Goal: Transaction & Acquisition: Purchase product/service

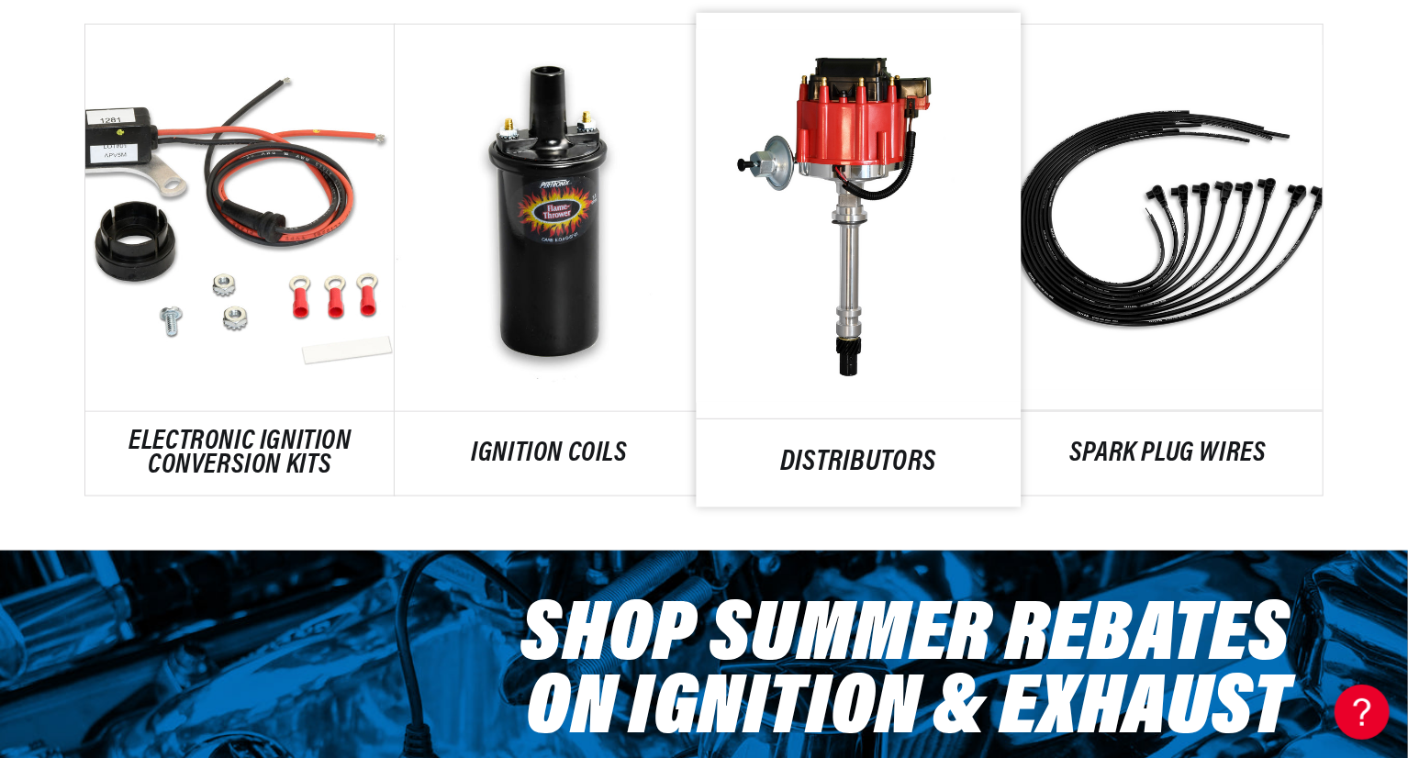
scroll to position [0, 1145]
click at [841, 452] on link "DISTRIBUTORS" at bounding box center [859, 464] width 325 height 25
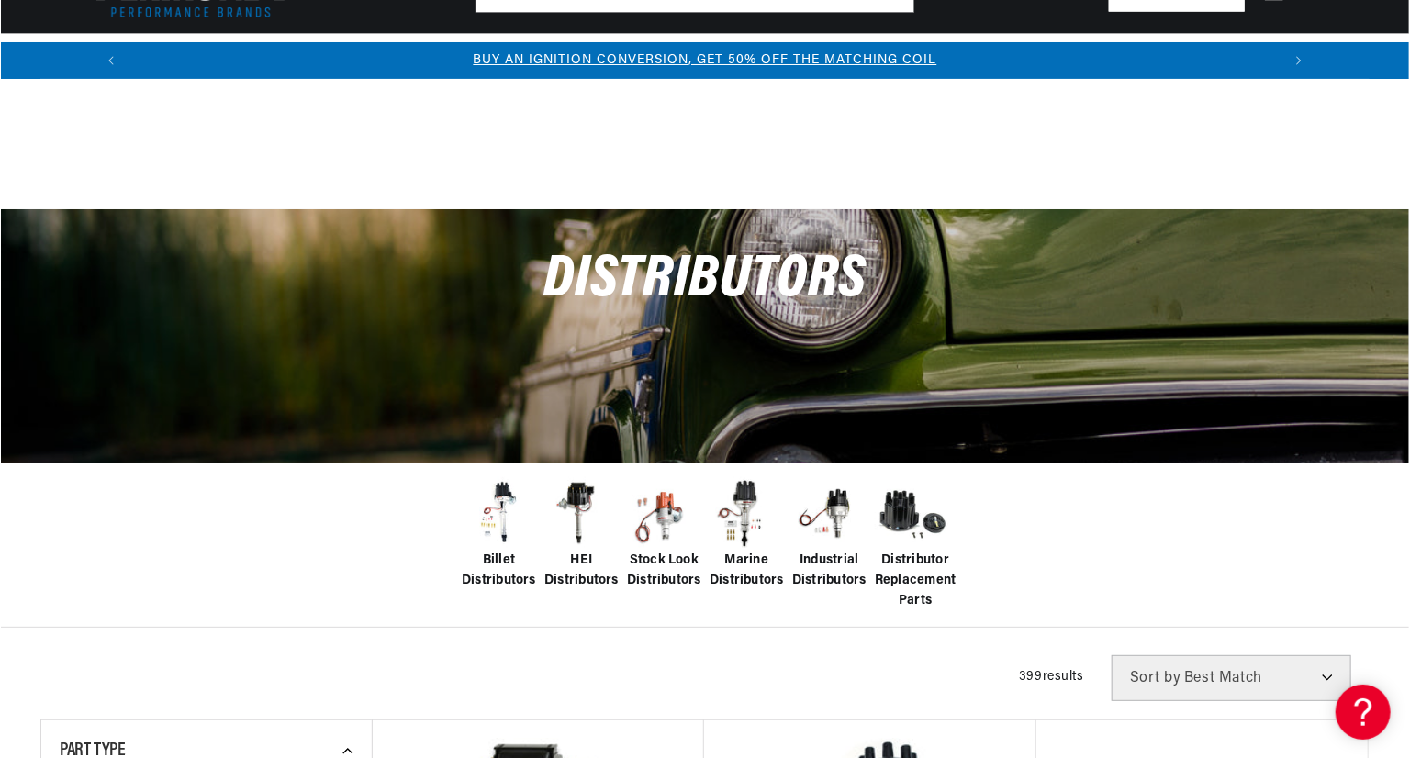
scroll to position [367, 0]
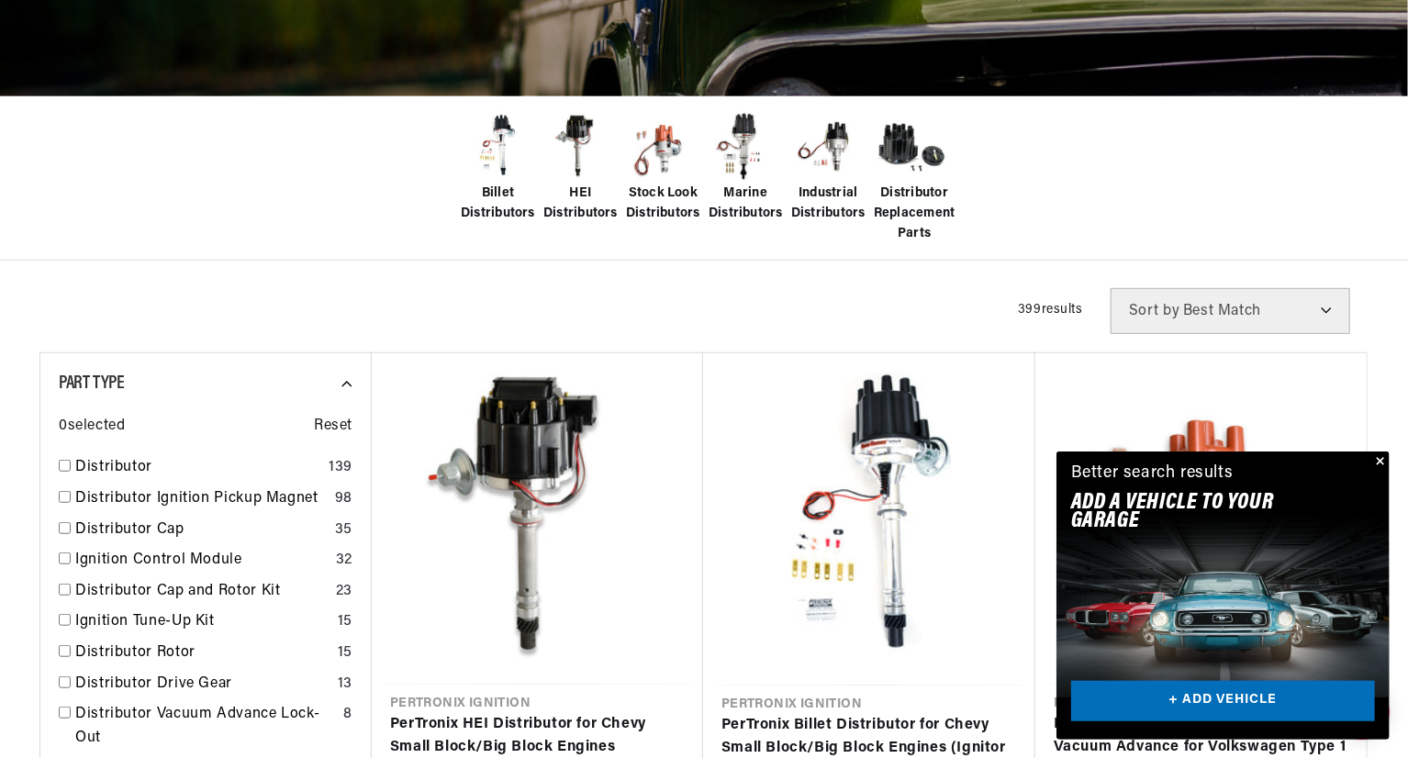
click at [1380, 462] on button "Close" at bounding box center [1378, 463] width 22 height 22
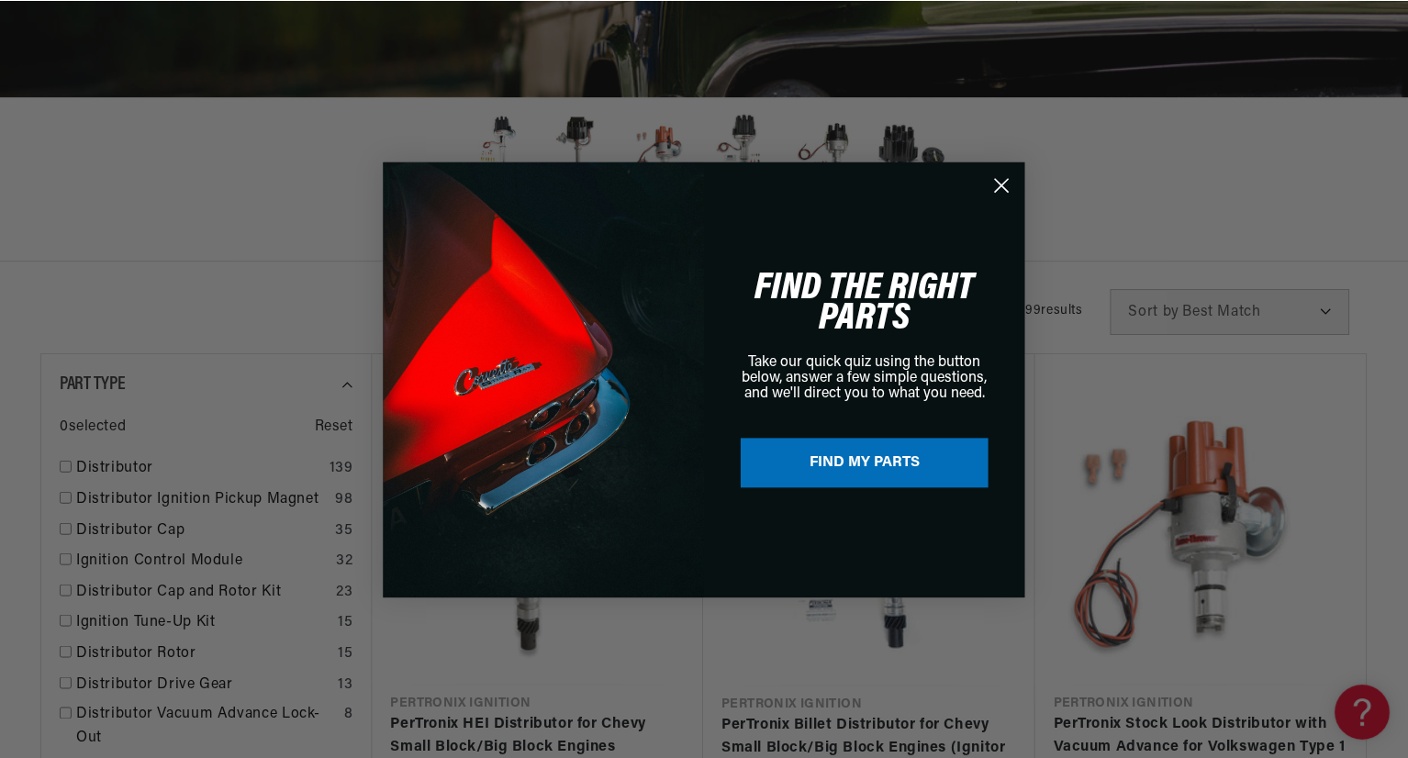
scroll to position [0, 1145]
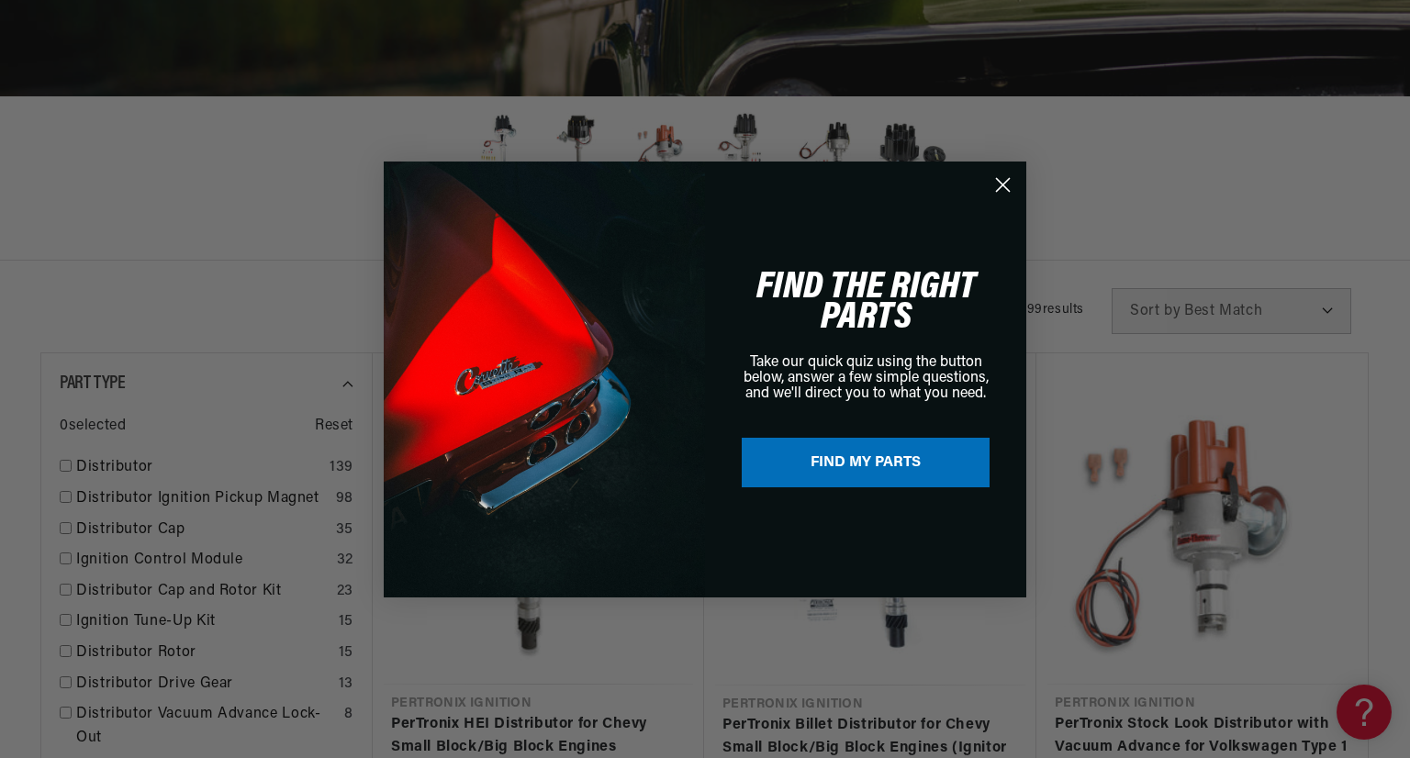
click at [1001, 183] on icon "Close dialog" at bounding box center [1003, 184] width 13 height 13
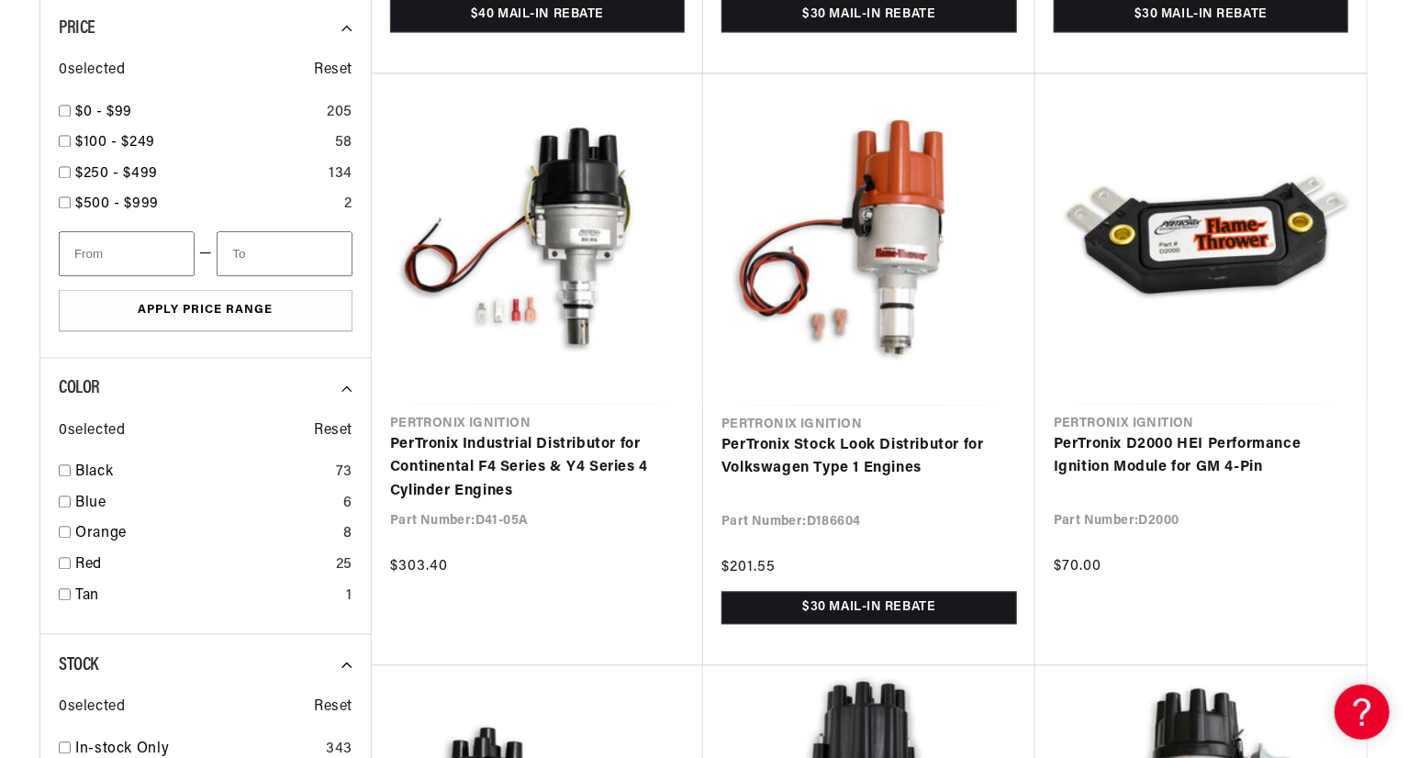
scroll to position [1835, 0]
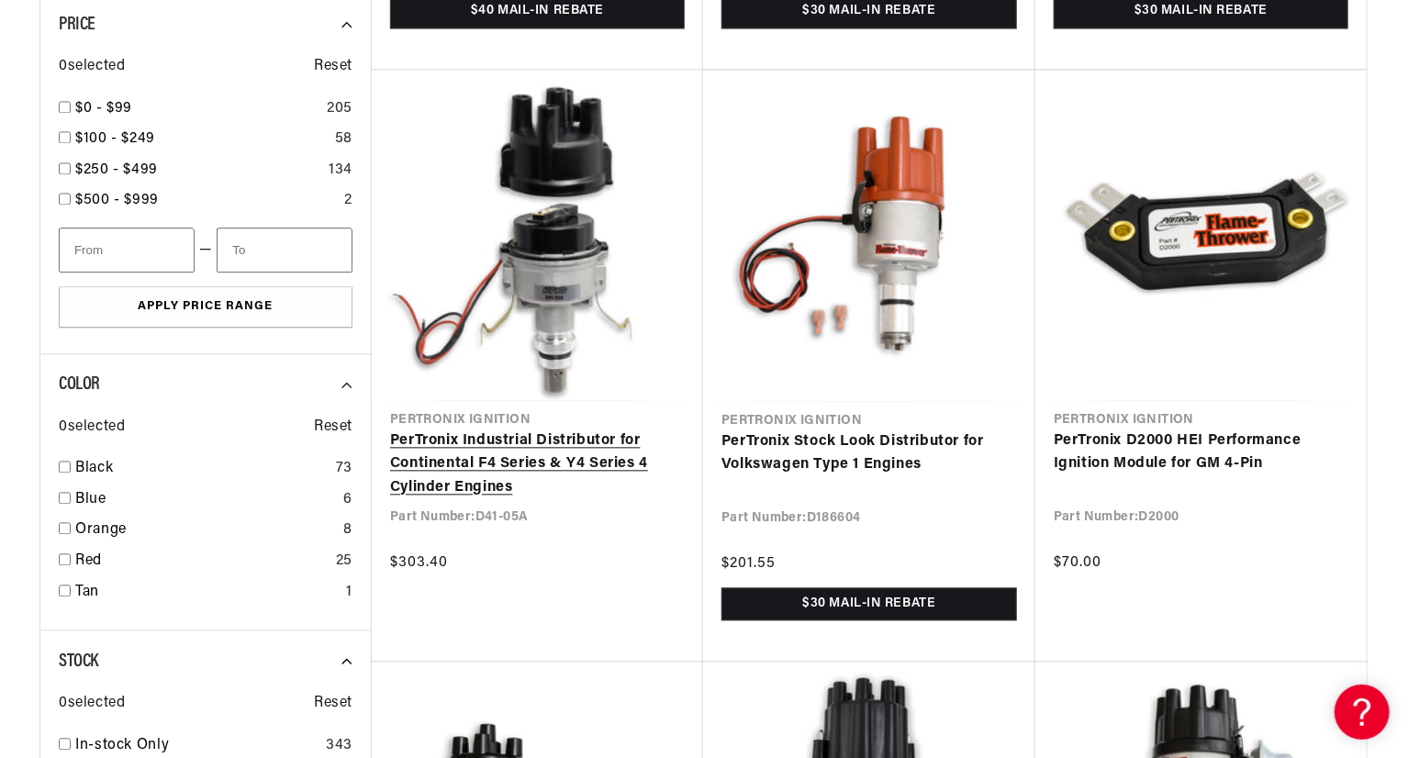
click at [565, 474] on link "PerTronix Industrial Distributor for Continental F4 Series & Y4 Series 4 Cylind…" at bounding box center [537, 465] width 295 height 71
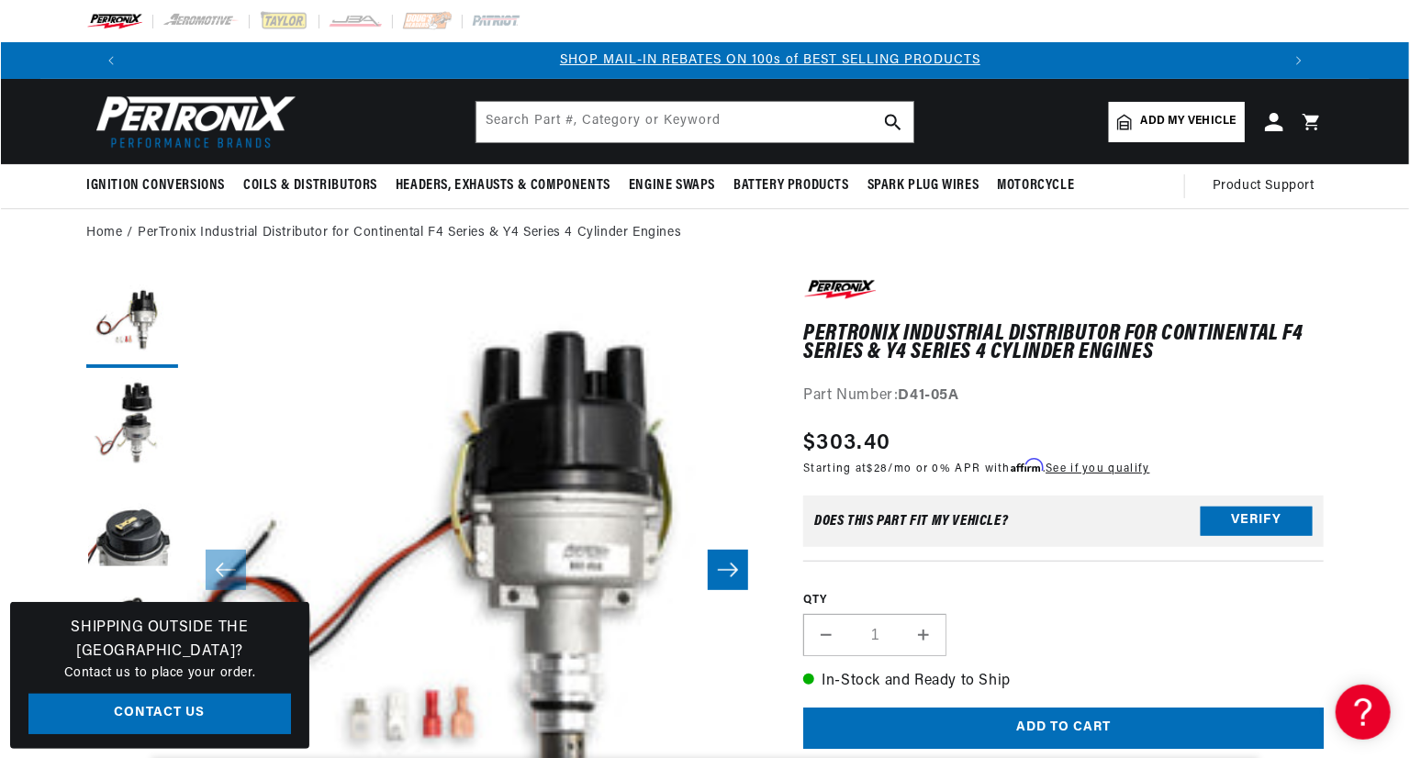
scroll to position [0, 1145]
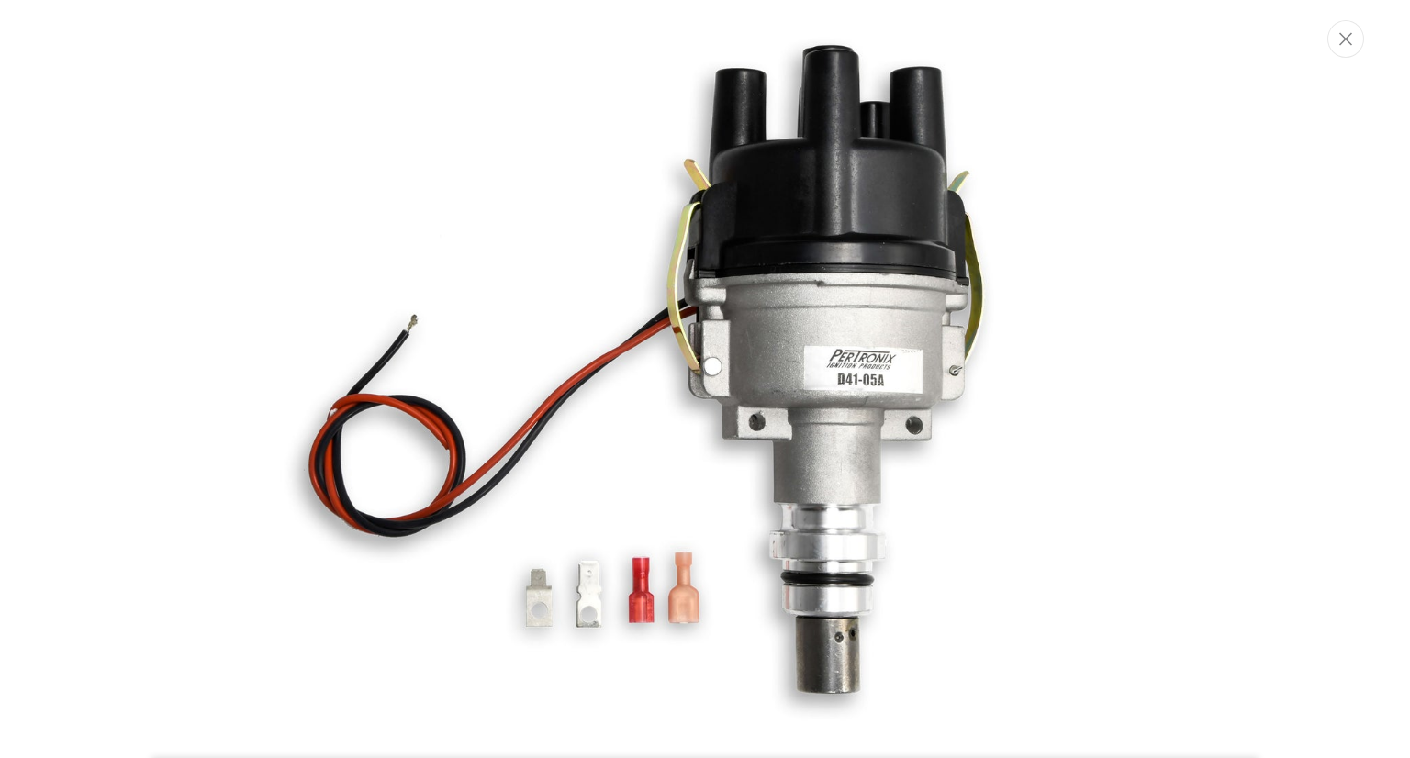
scroll to position [0, 2292]
click at [1345, 41] on icon "Close" at bounding box center [1345, 39] width 13 height 14
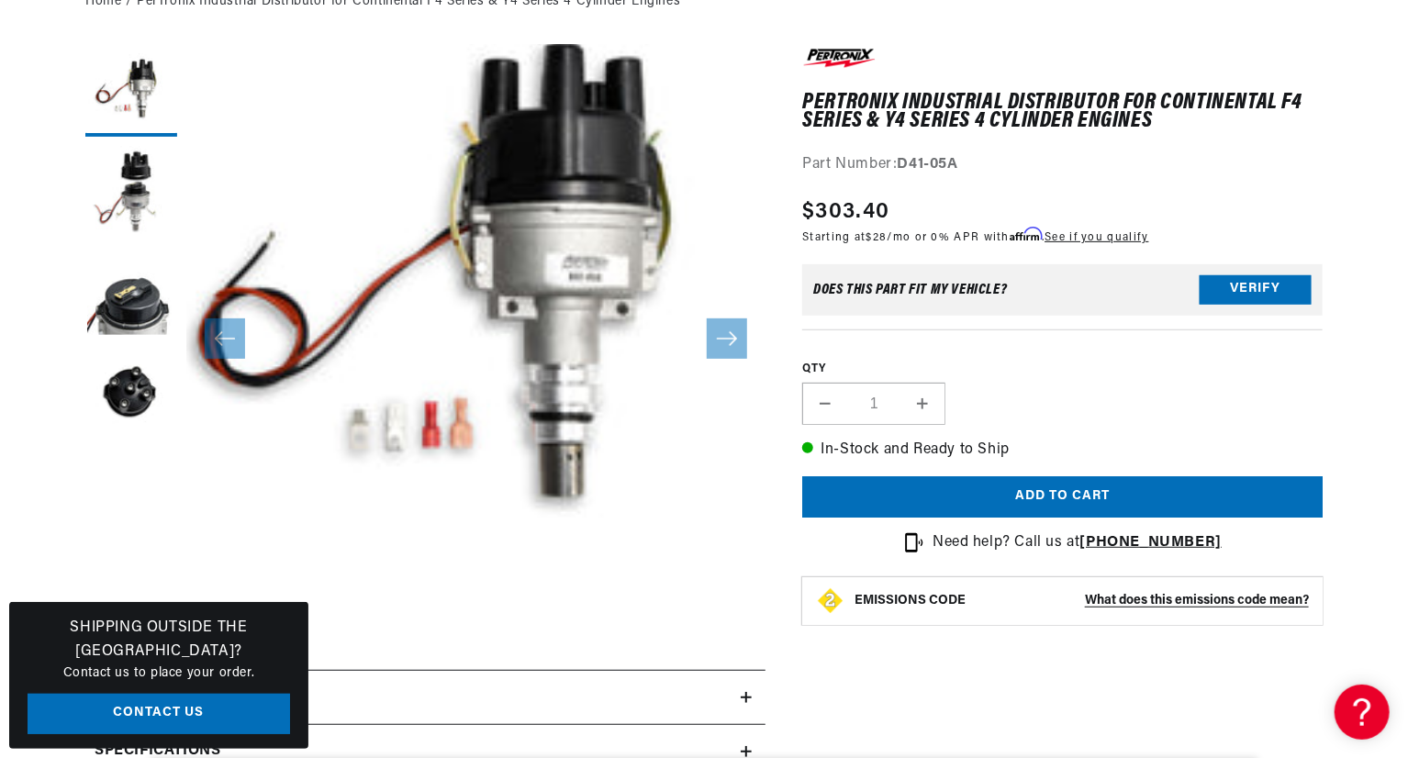
scroll to position [0, 0]
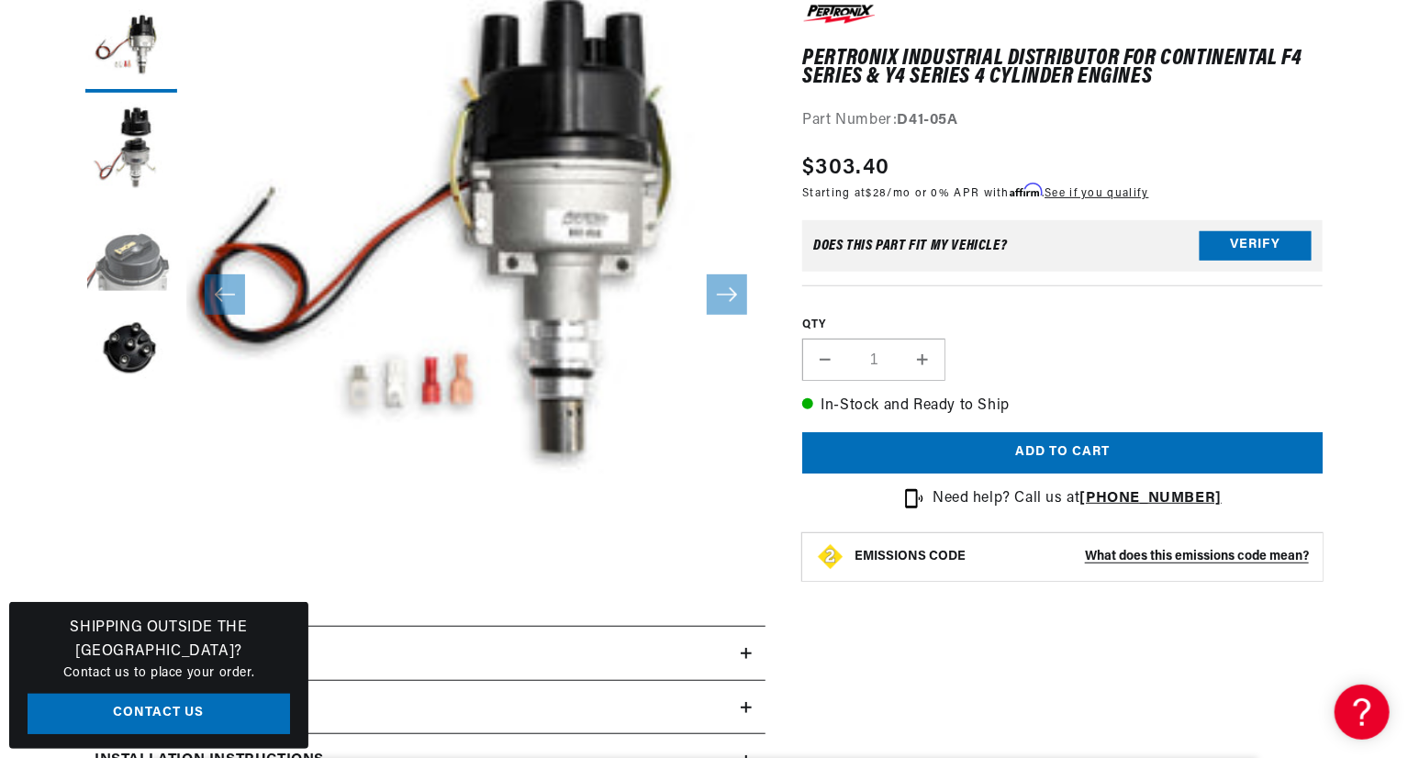
click at [122, 247] on button "Load image 3 in gallery view" at bounding box center [131, 249] width 92 height 92
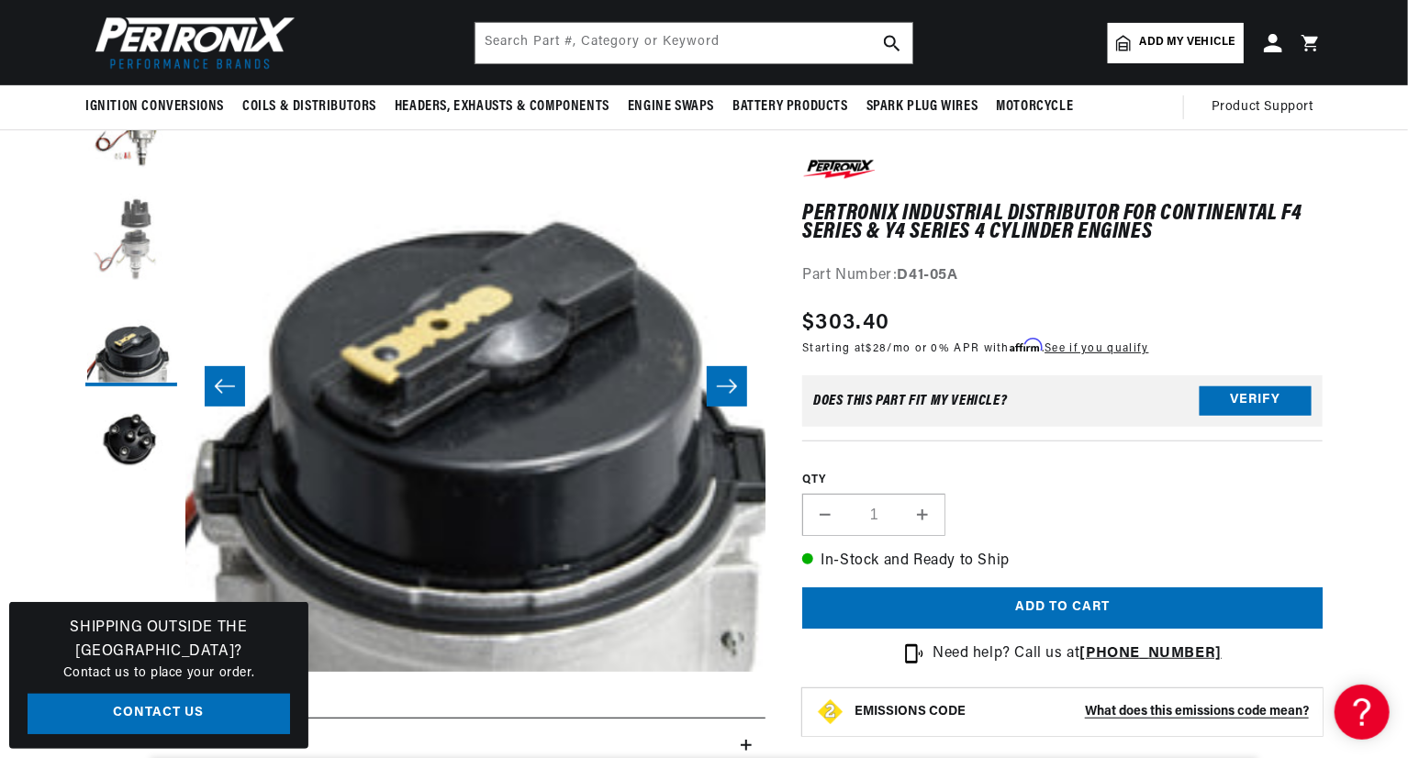
click at [133, 240] on button "Load image 2 in gallery view" at bounding box center [131, 240] width 92 height 92
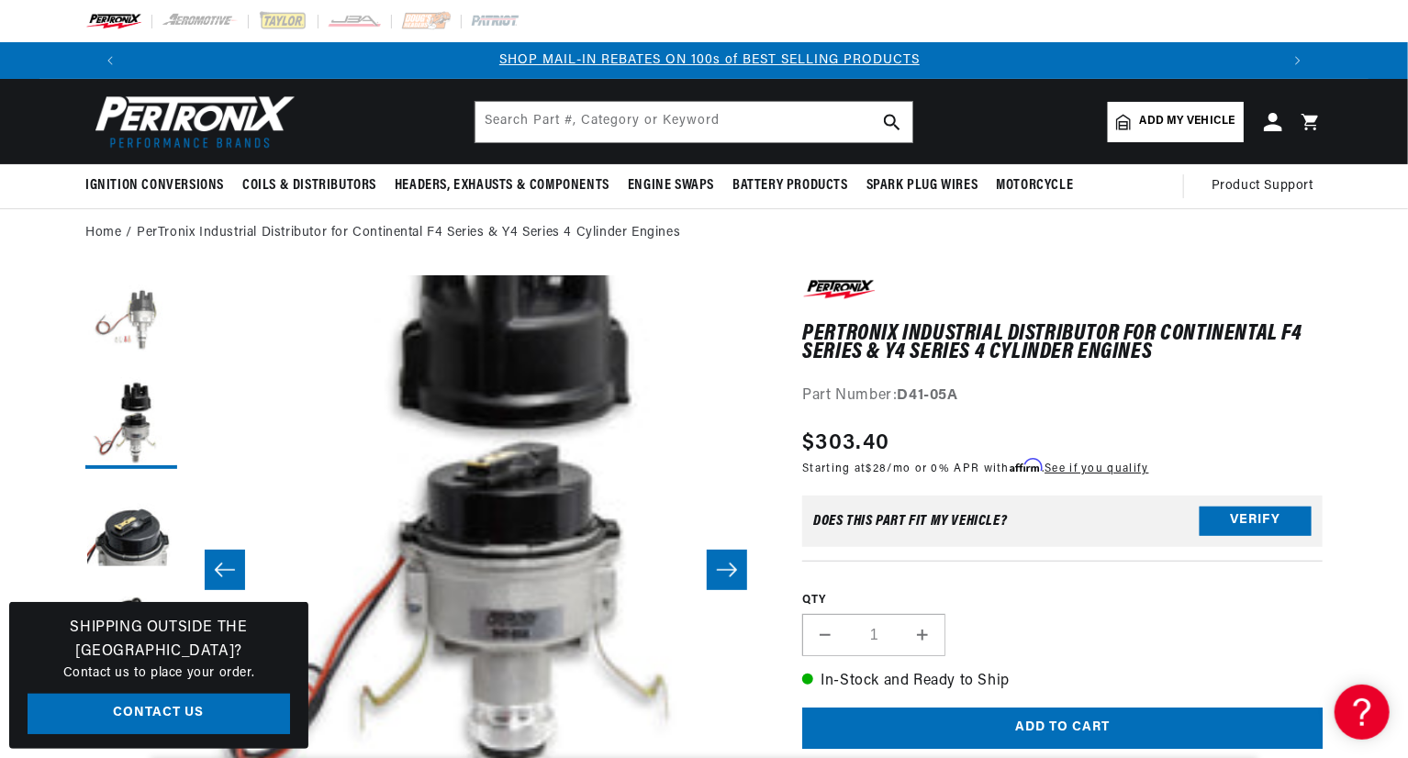
click at [134, 291] on button "Load image 1 in gallery view" at bounding box center [131, 322] width 92 height 92
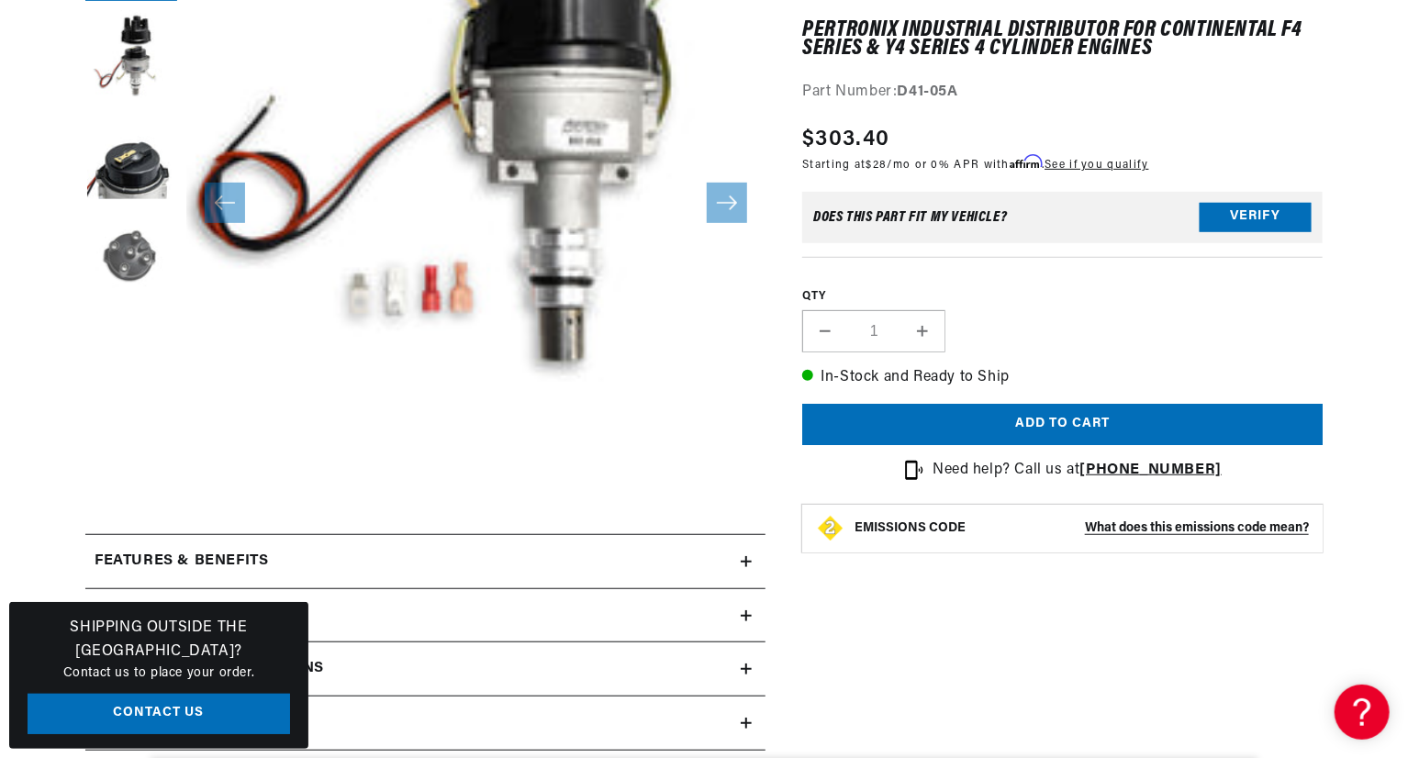
click at [136, 254] on button "Load image 4 in gallery view" at bounding box center [131, 258] width 92 height 92
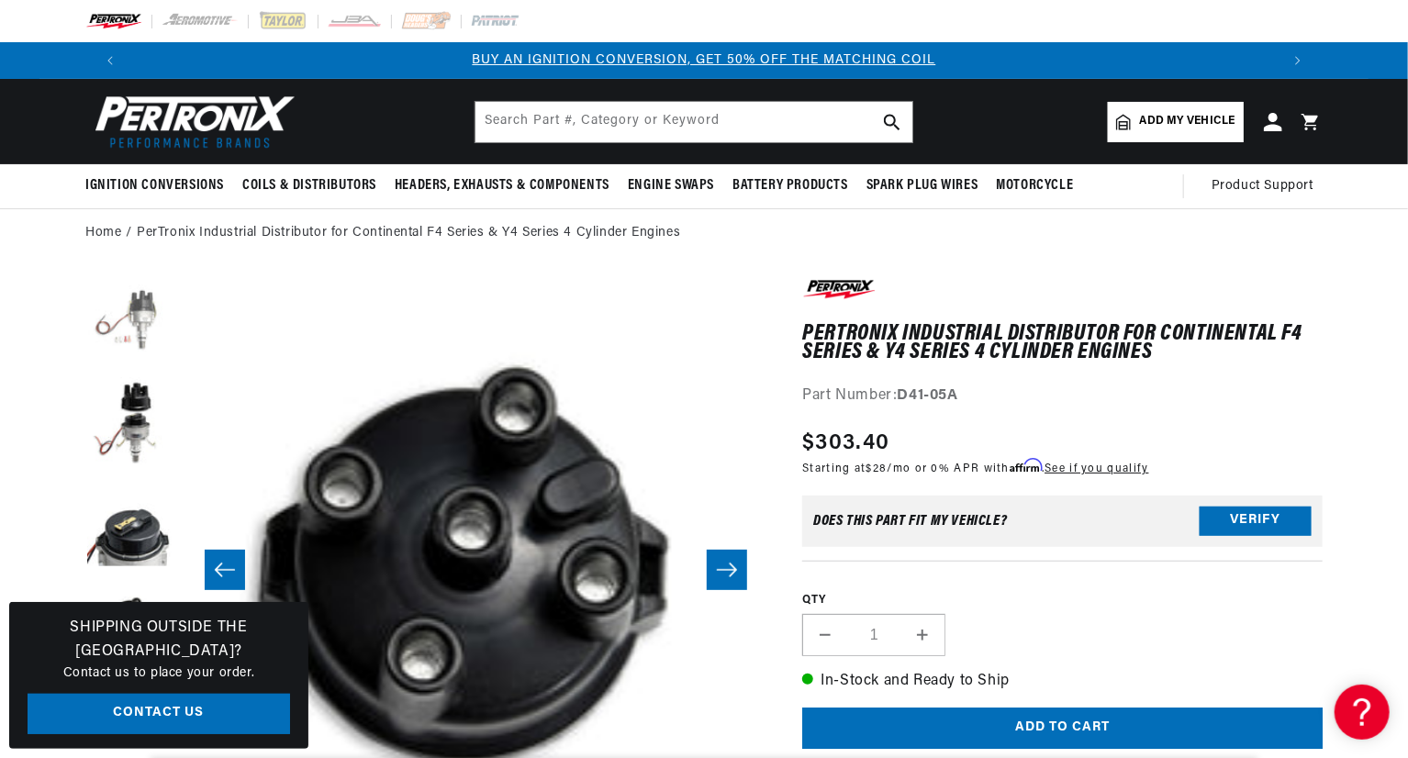
click at [139, 312] on button "Load image 1 in gallery view" at bounding box center [131, 322] width 92 height 92
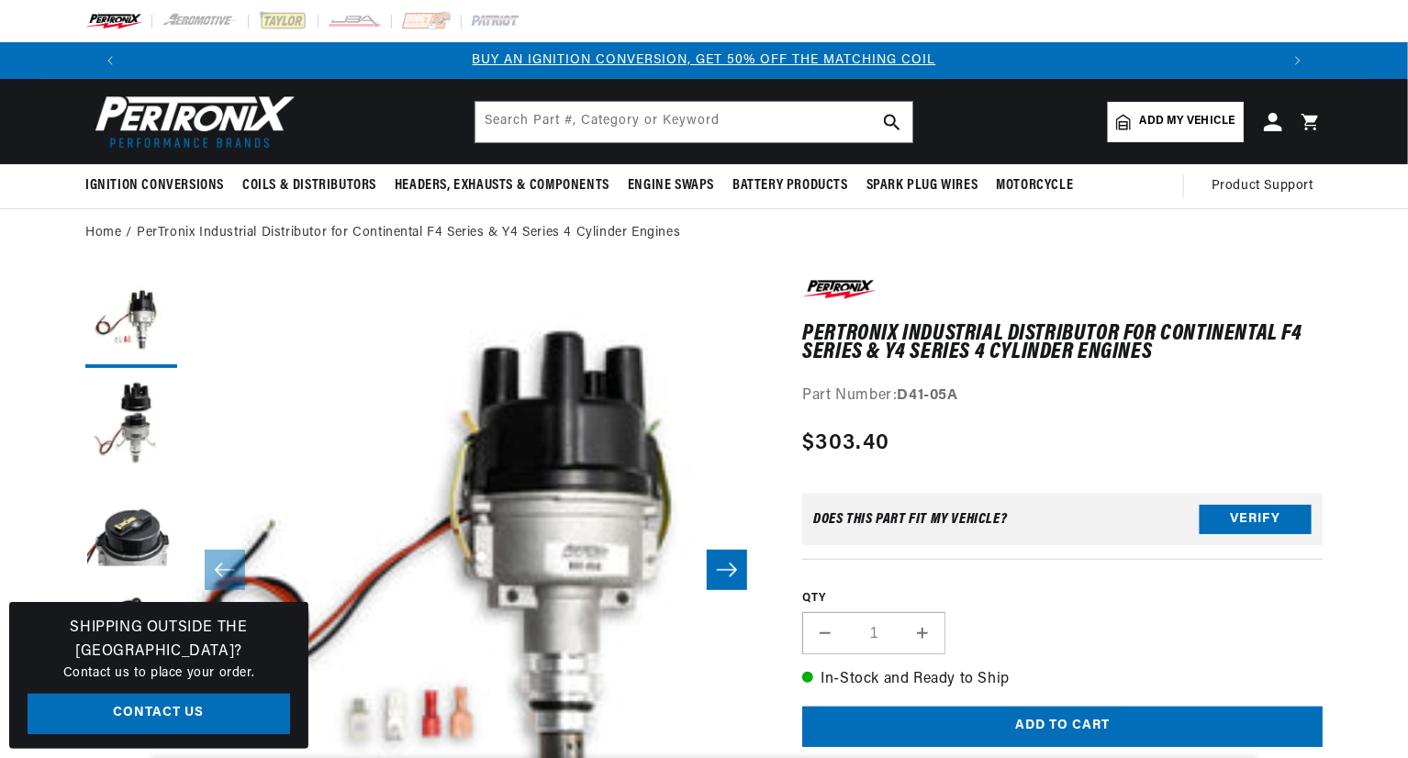
click at [200, 129] on img at bounding box center [190, 121] width 211 height 63
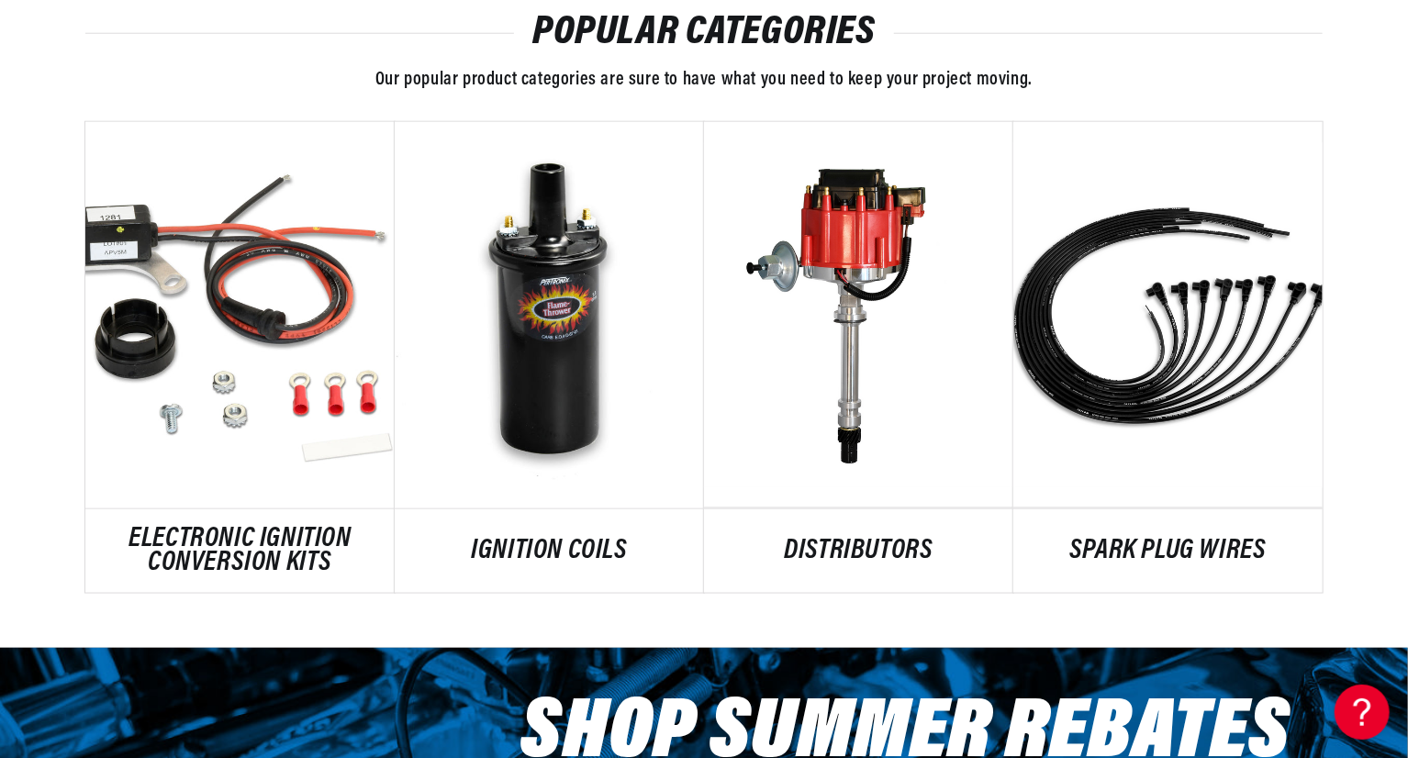
scroll to position [1010, 0]
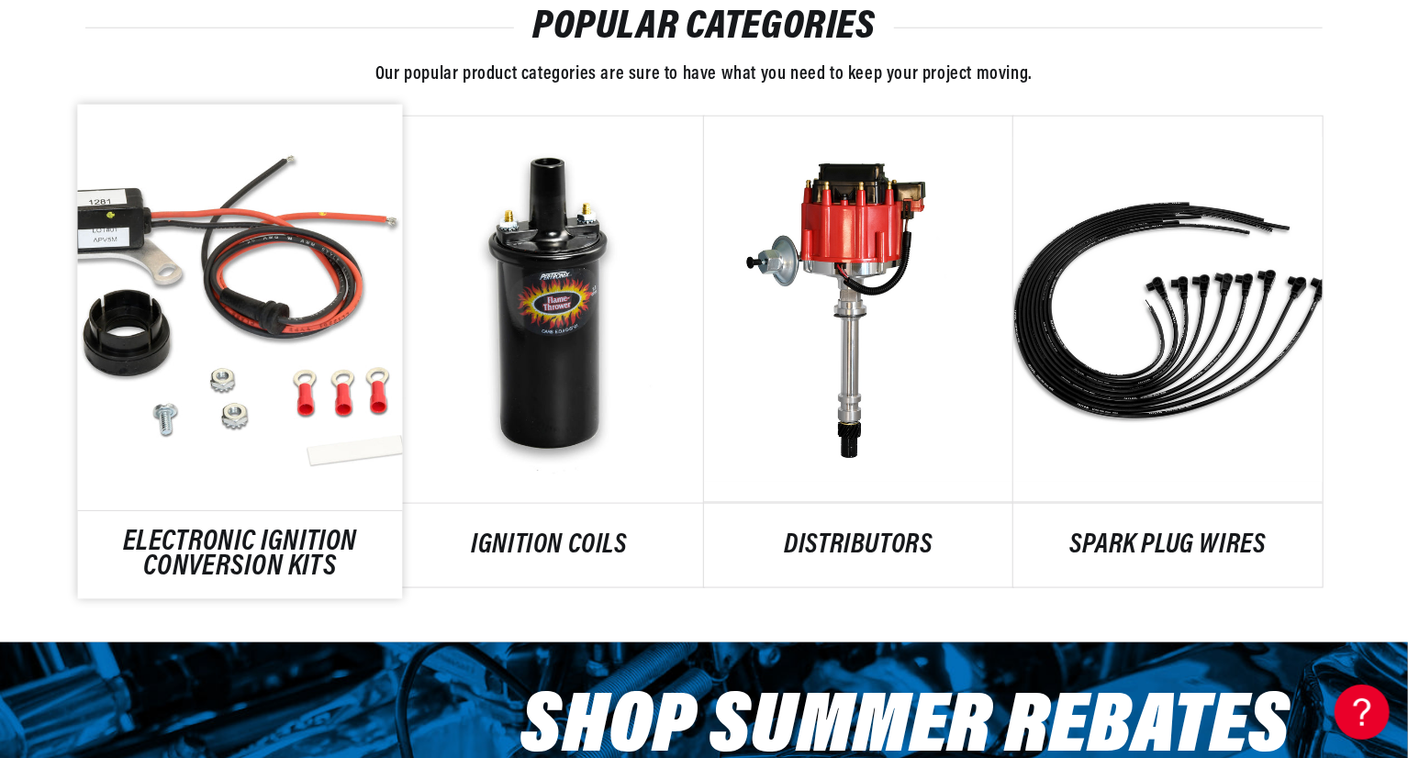
click at [198, 531] on link "ELECTRONIC IGNITION CONVERSION KITS" at bounding box center [240, 556] width 325 height 50
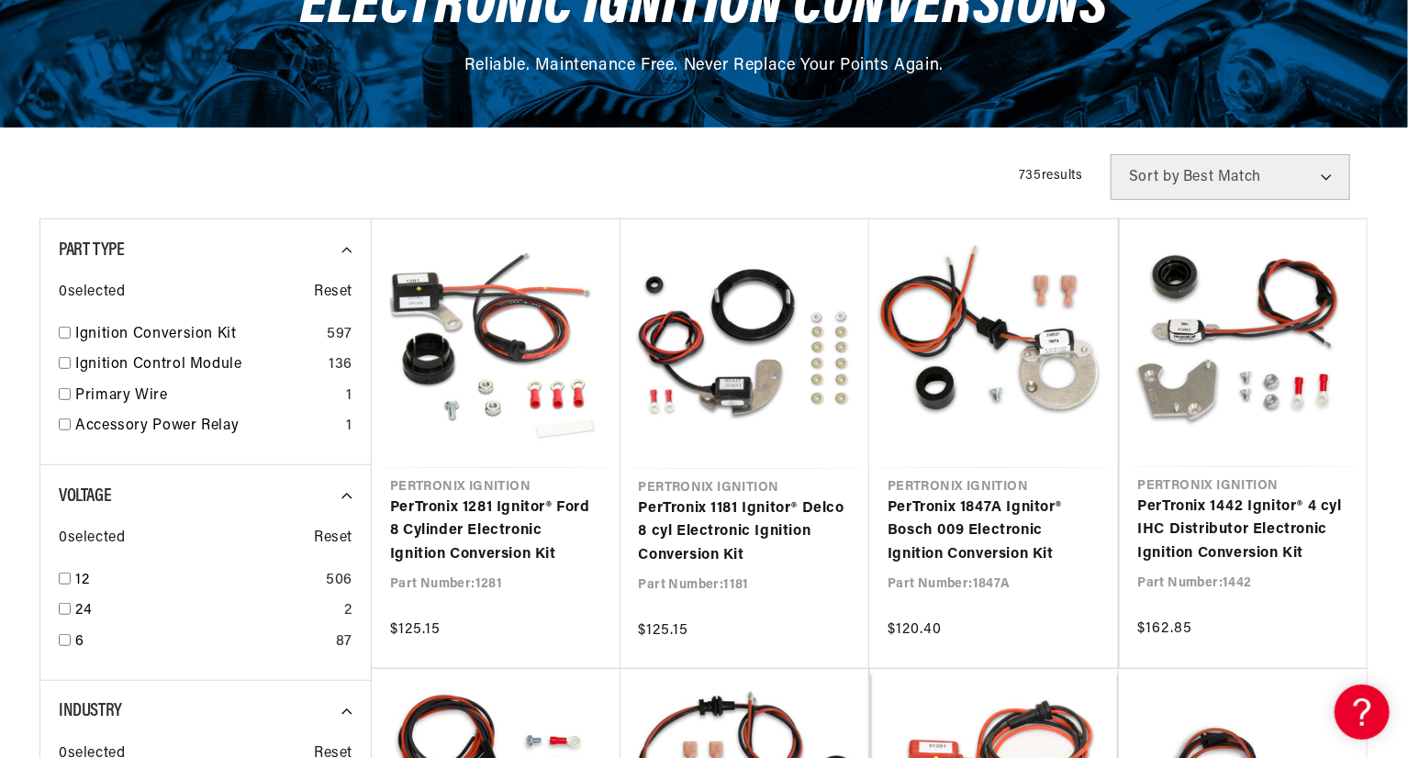
scroll to position [275, 0]
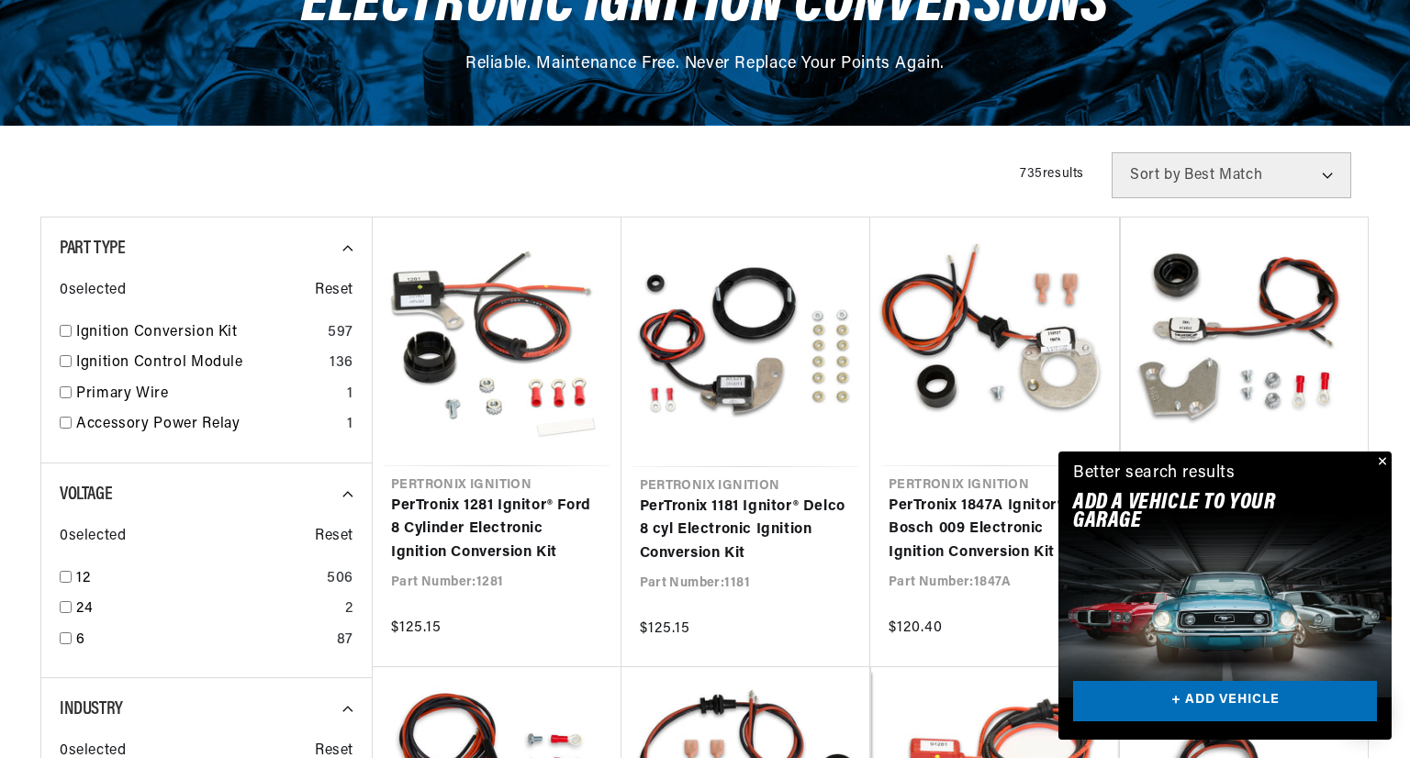
click at [1387, 460] on div "Close dialog NEED HELP? Make finding the right part easy. Adding your vehicle t…" at bounding box center [705, 379] width 1410 height 758
click at [168, 329] on link "Ignition Conversion Kit" at bounding box center [197, 333] width 244 height 24
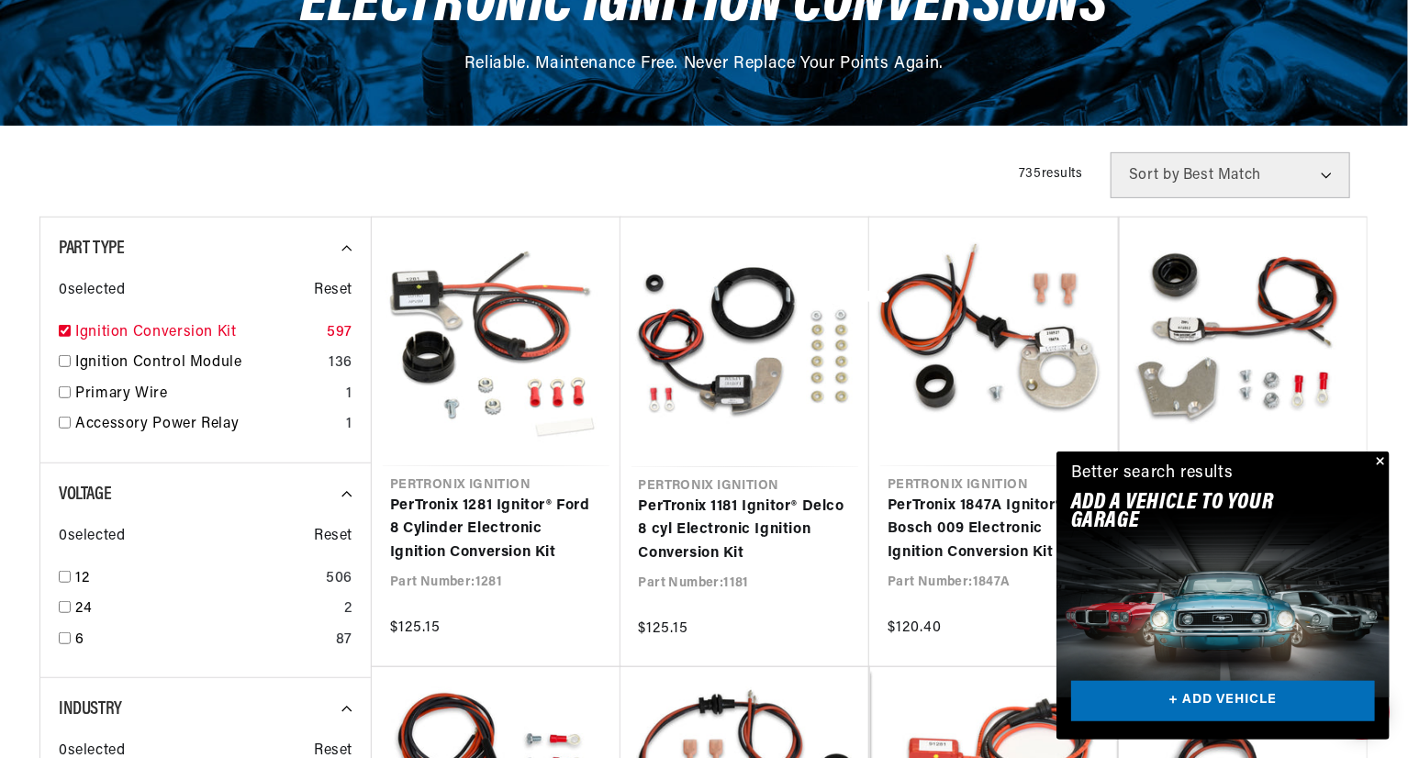
checkbox input "true"
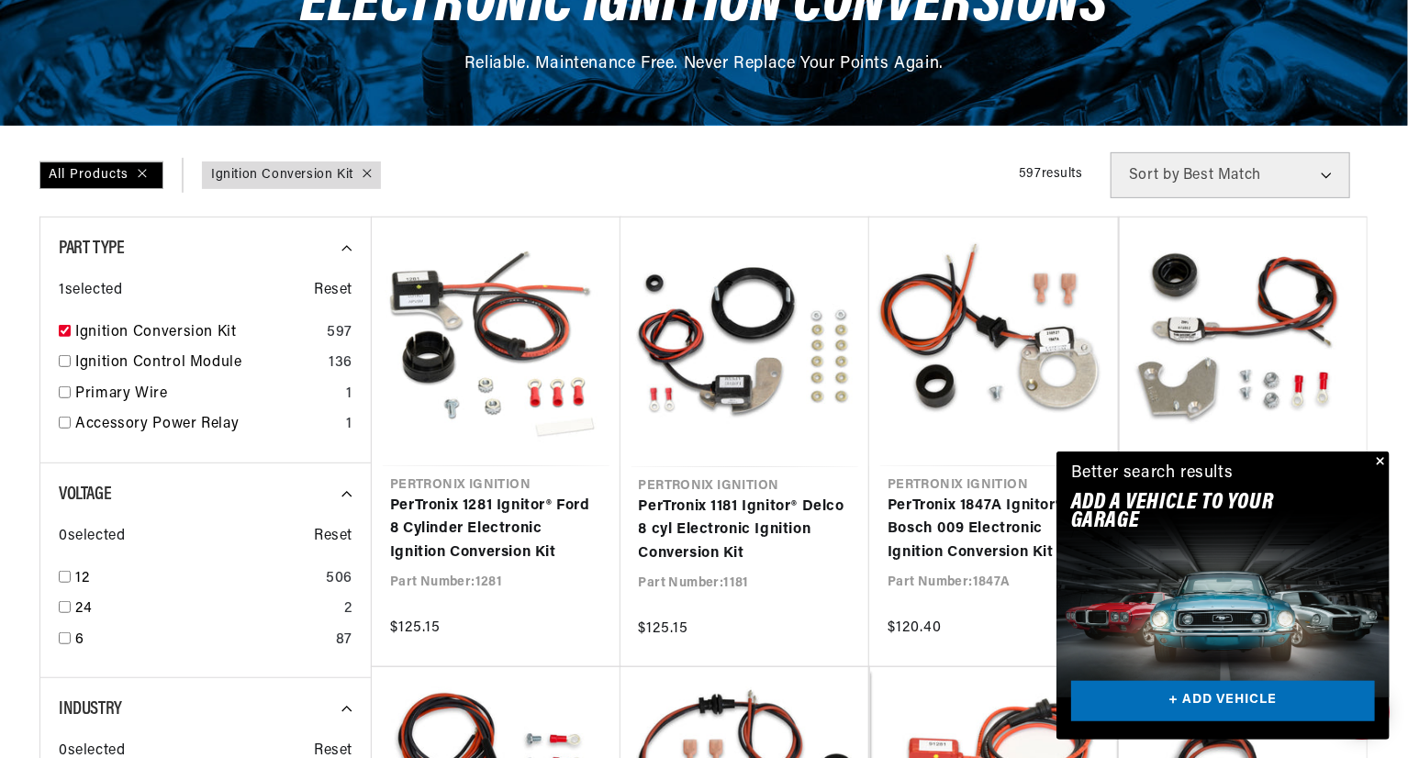
click at [1380, 464] on button "Close" at bounding box center [1378, 463] width 22 height 22
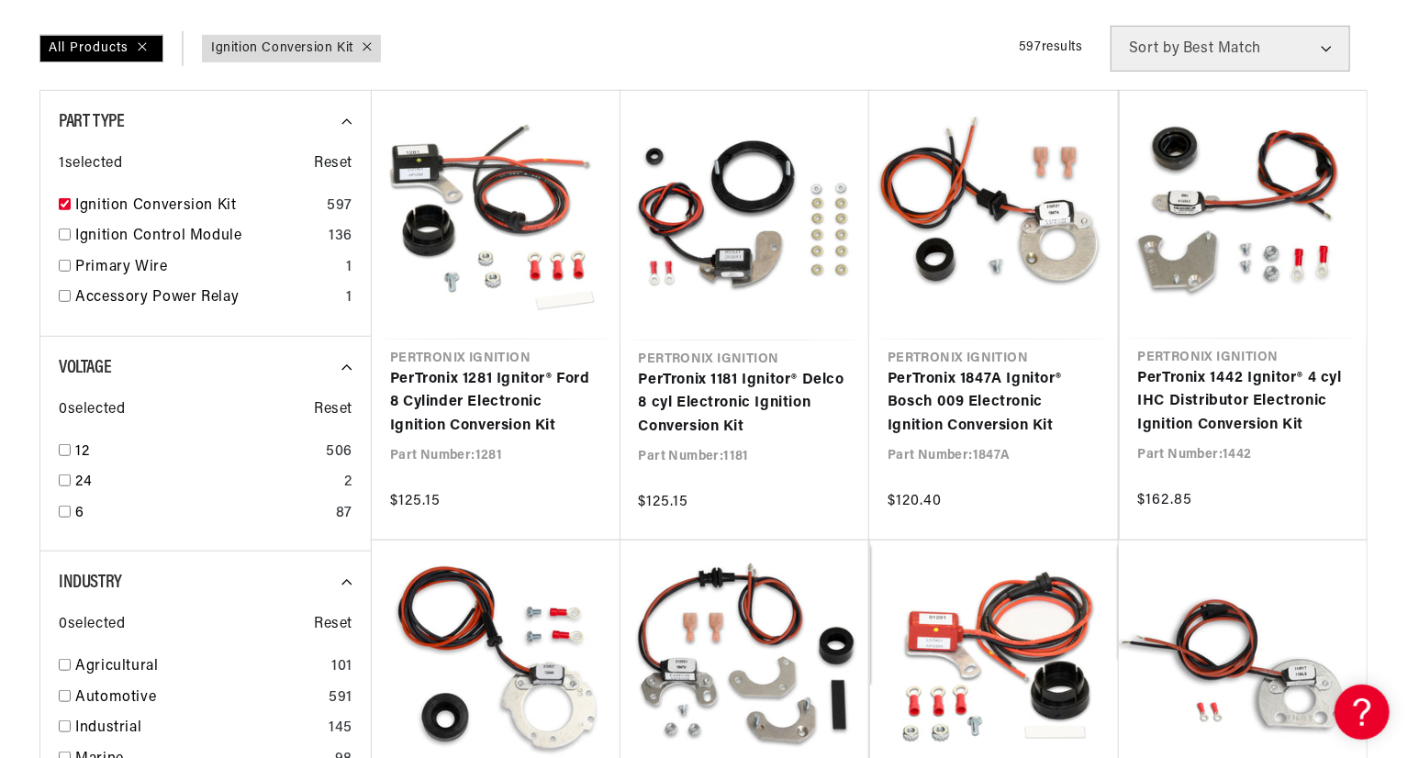
scroll to position [459, 0]
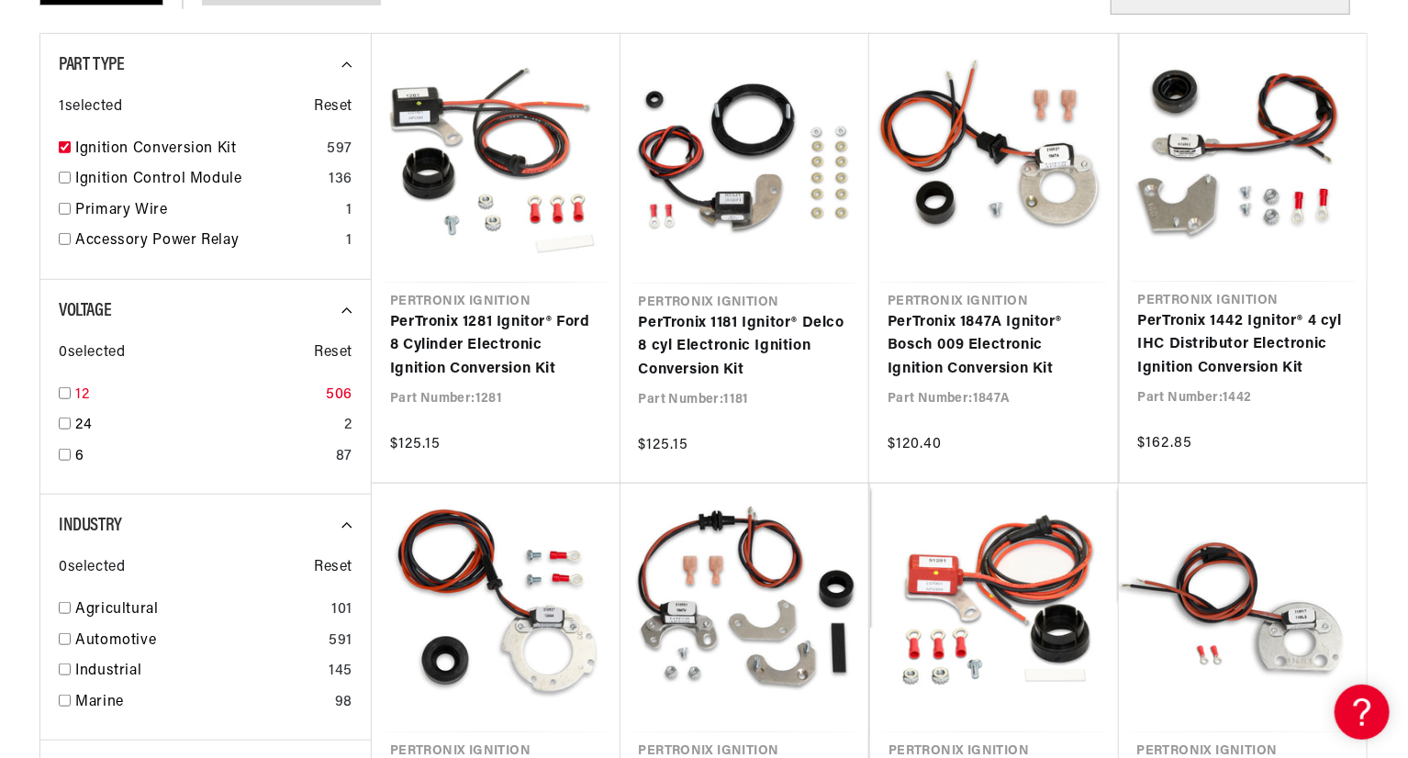
click at [64, 396] on input "checkbox" at bounding box center [65, 393] width 12 height 12
checkbox input "true"
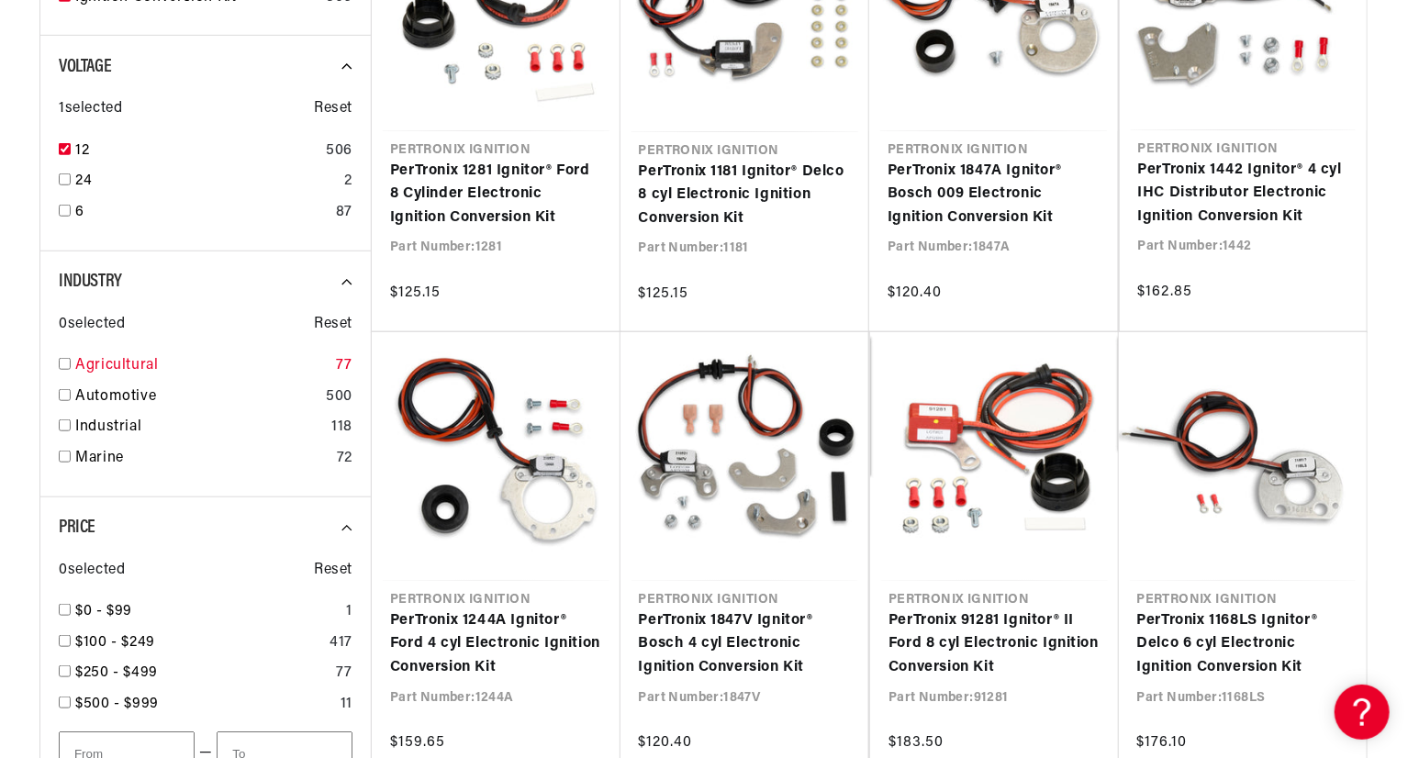
scroll to position [642, 0]
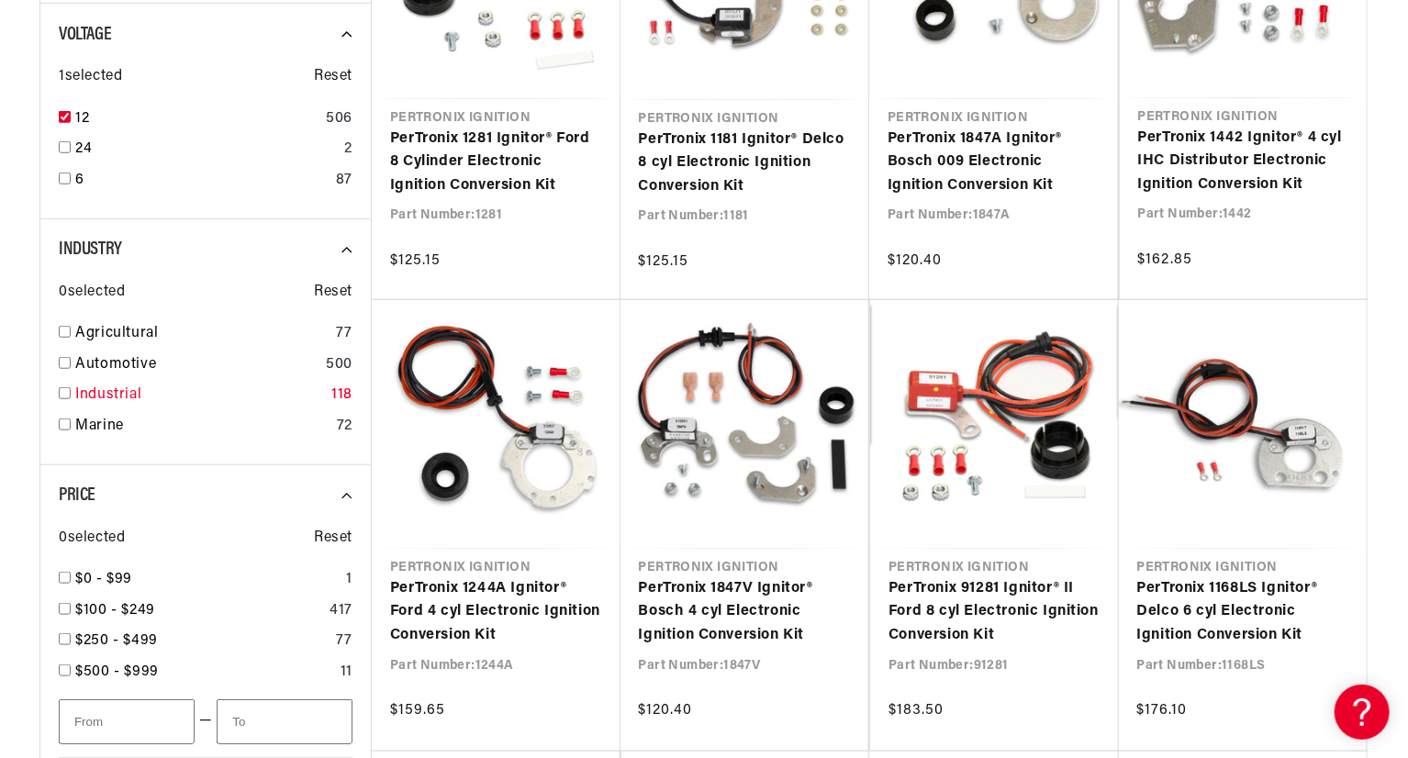
click at [62, 391] on input "checkbox" at bounding box center [65, 393] width 12 height 12
checkbox input "true"
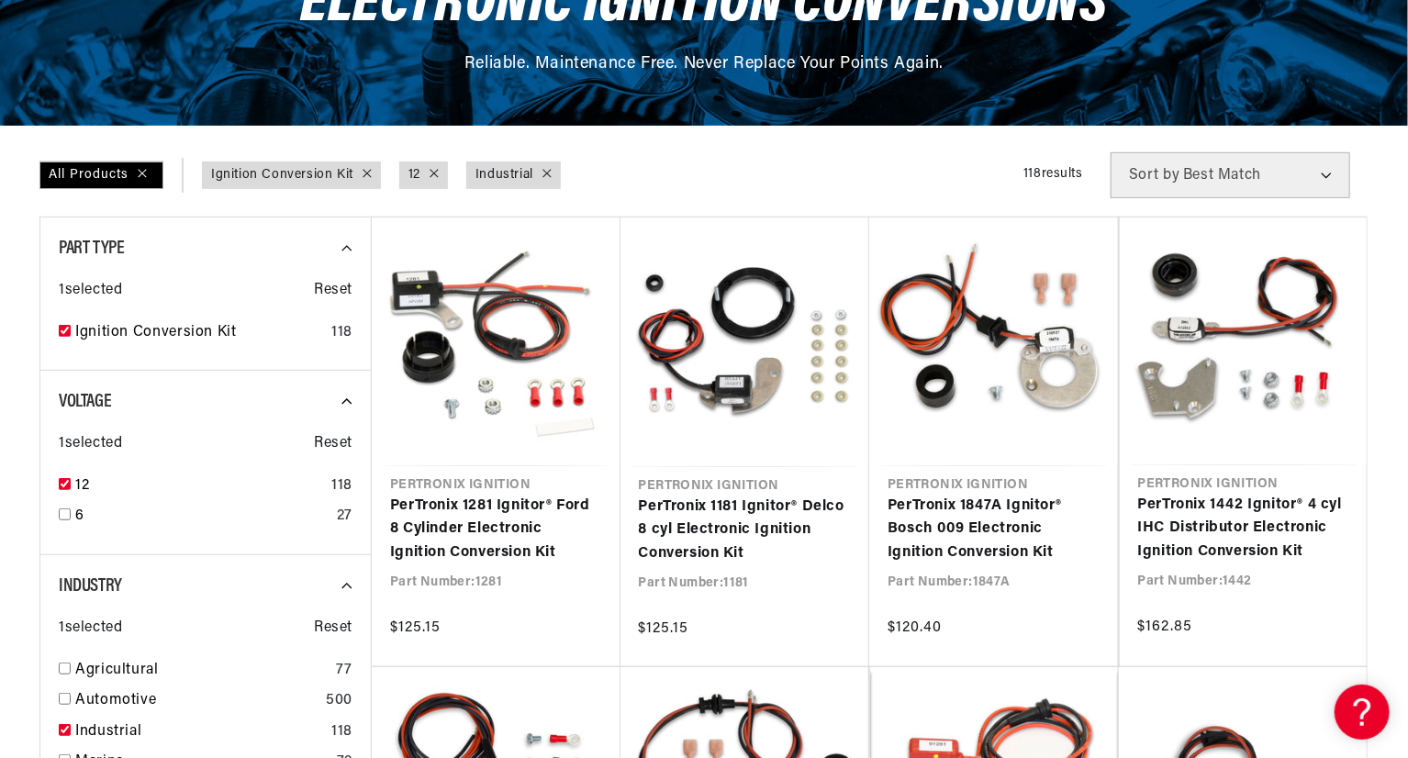
scroll to position [0, 2292]
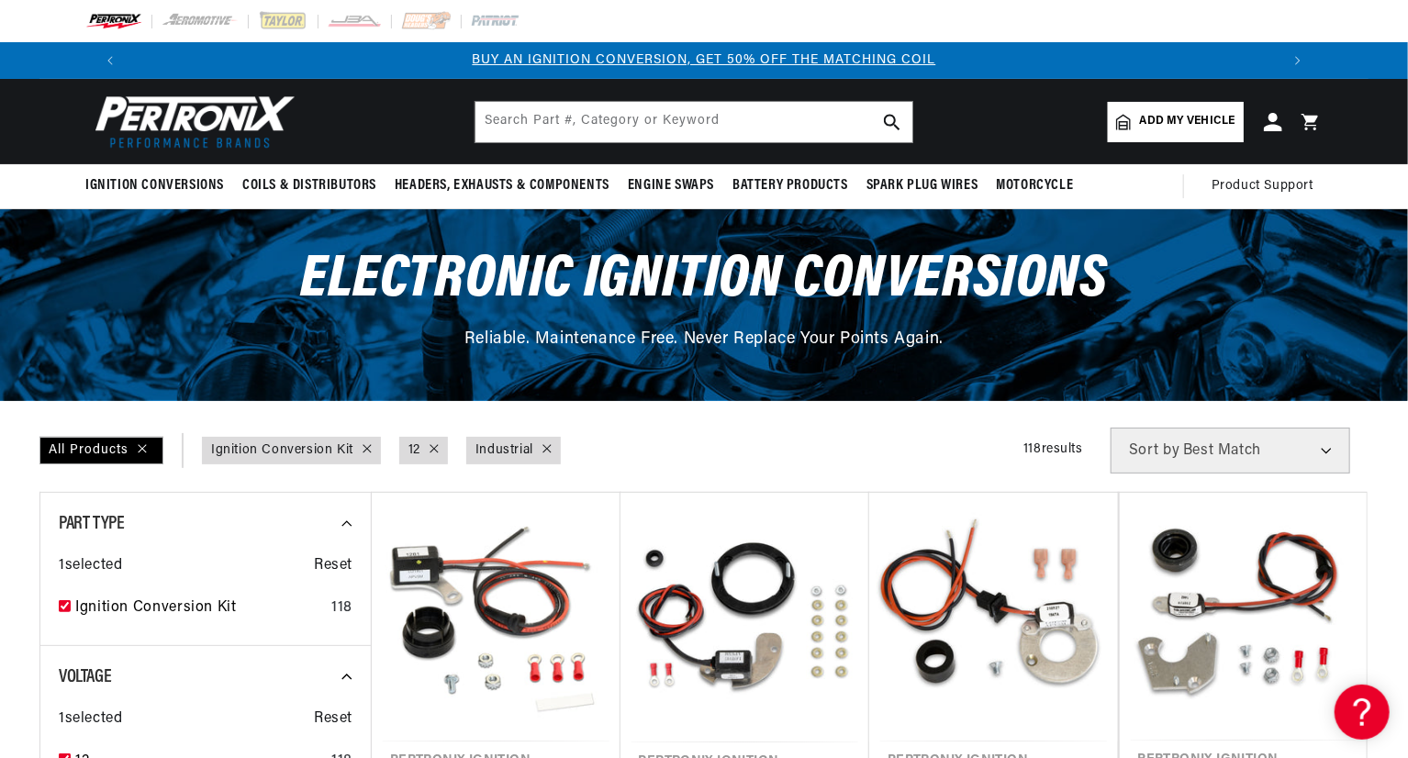
click at [198, 126] on img at bounding box center [190, 121] width 211 height 63
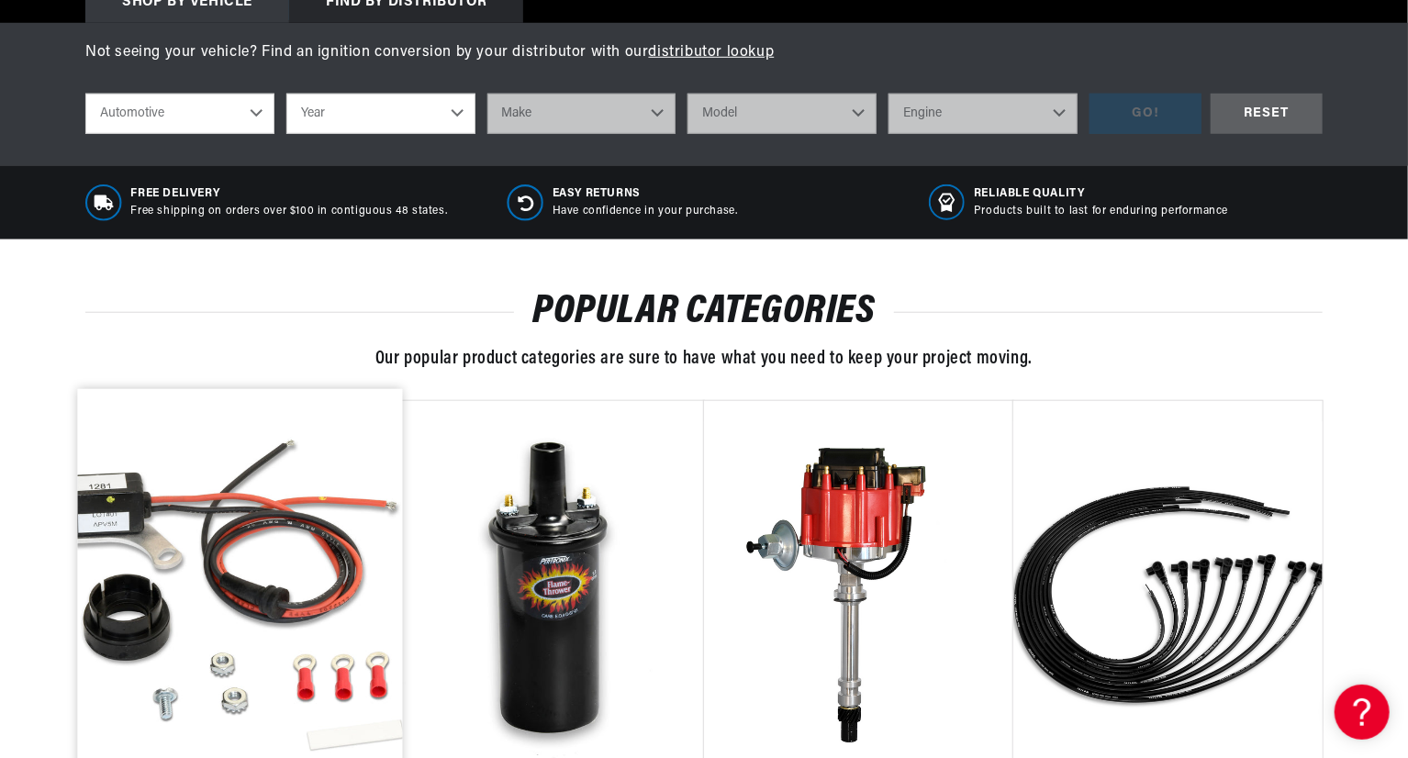
scroll to position [1010, 0]
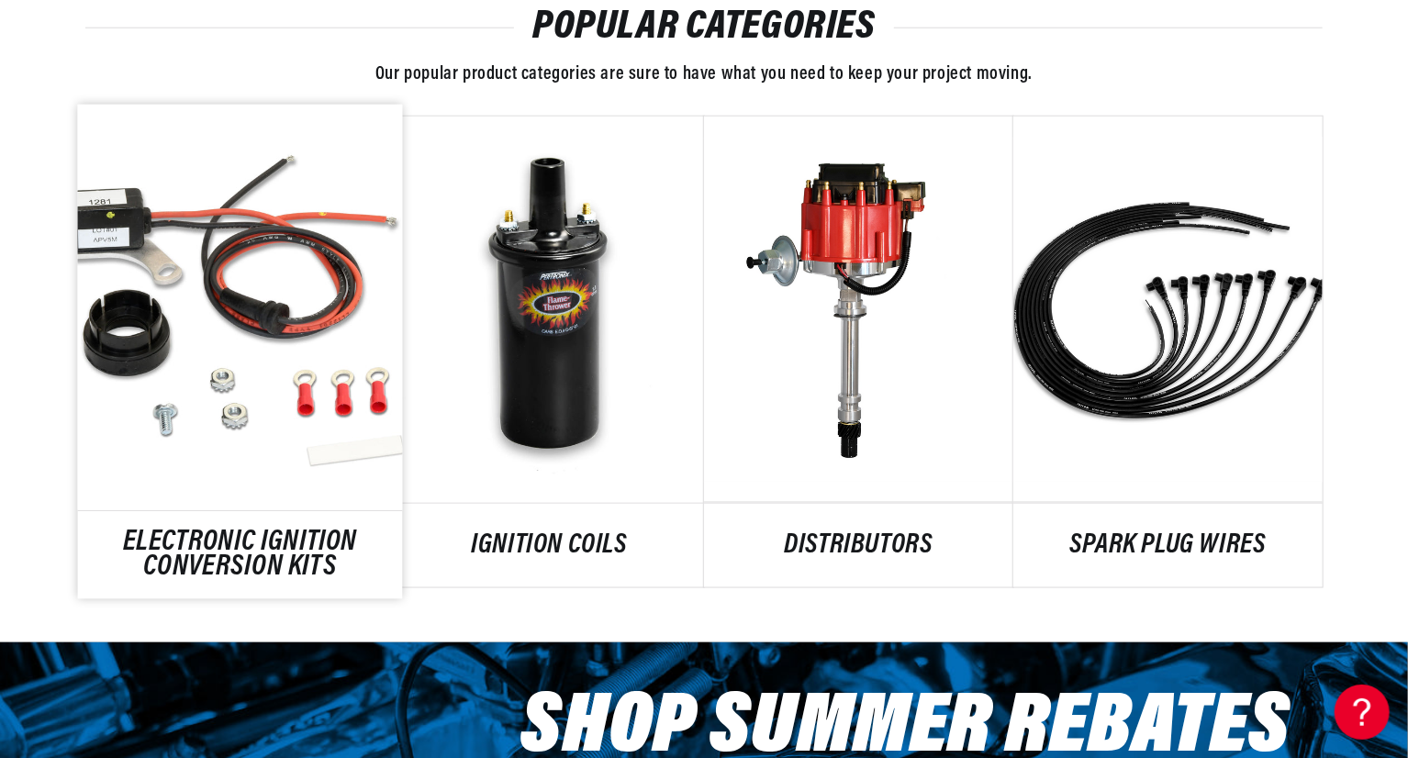
click at [240, 531] on link "ELECTRONIC IGNITION CONVERSION KITS" at bounding box center [240, 556] width 325 height 50
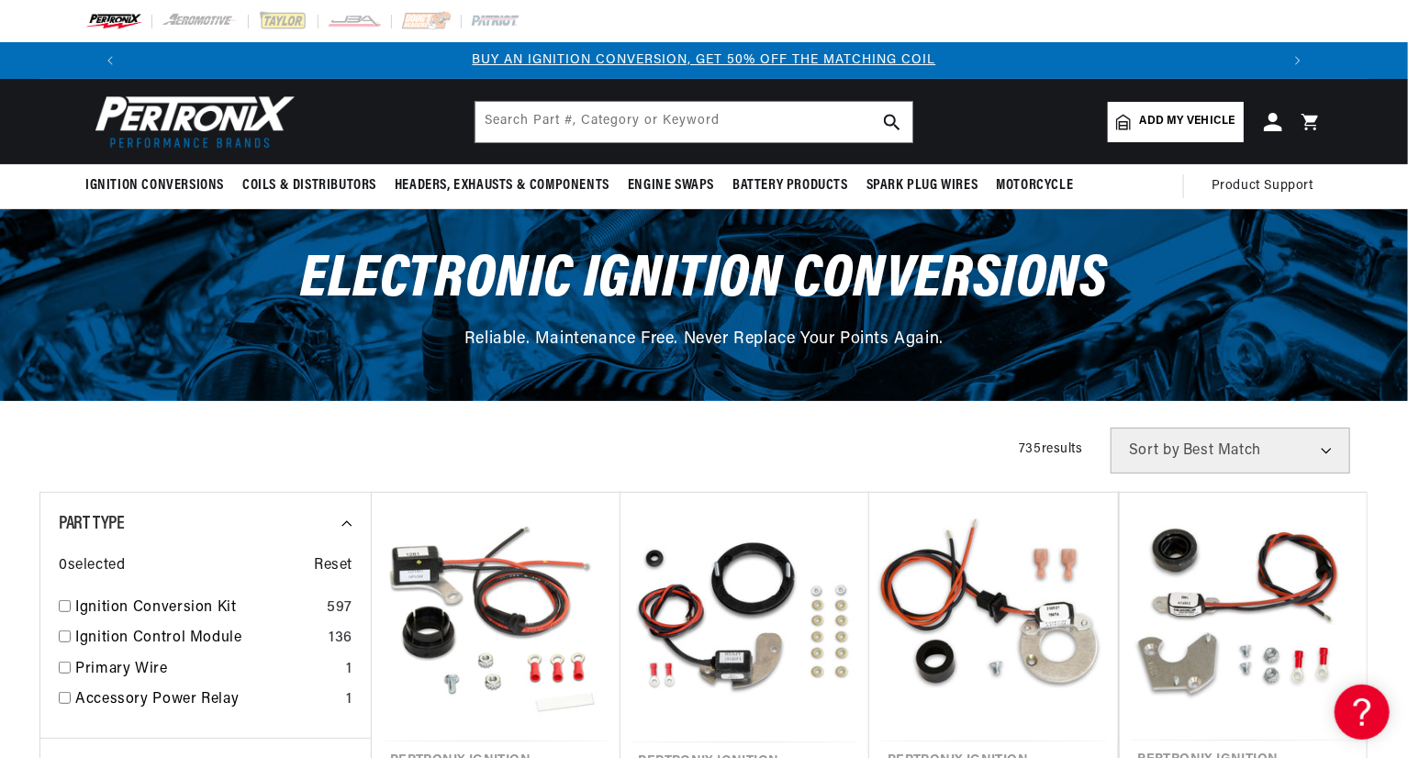
scroll to position [367, 0]
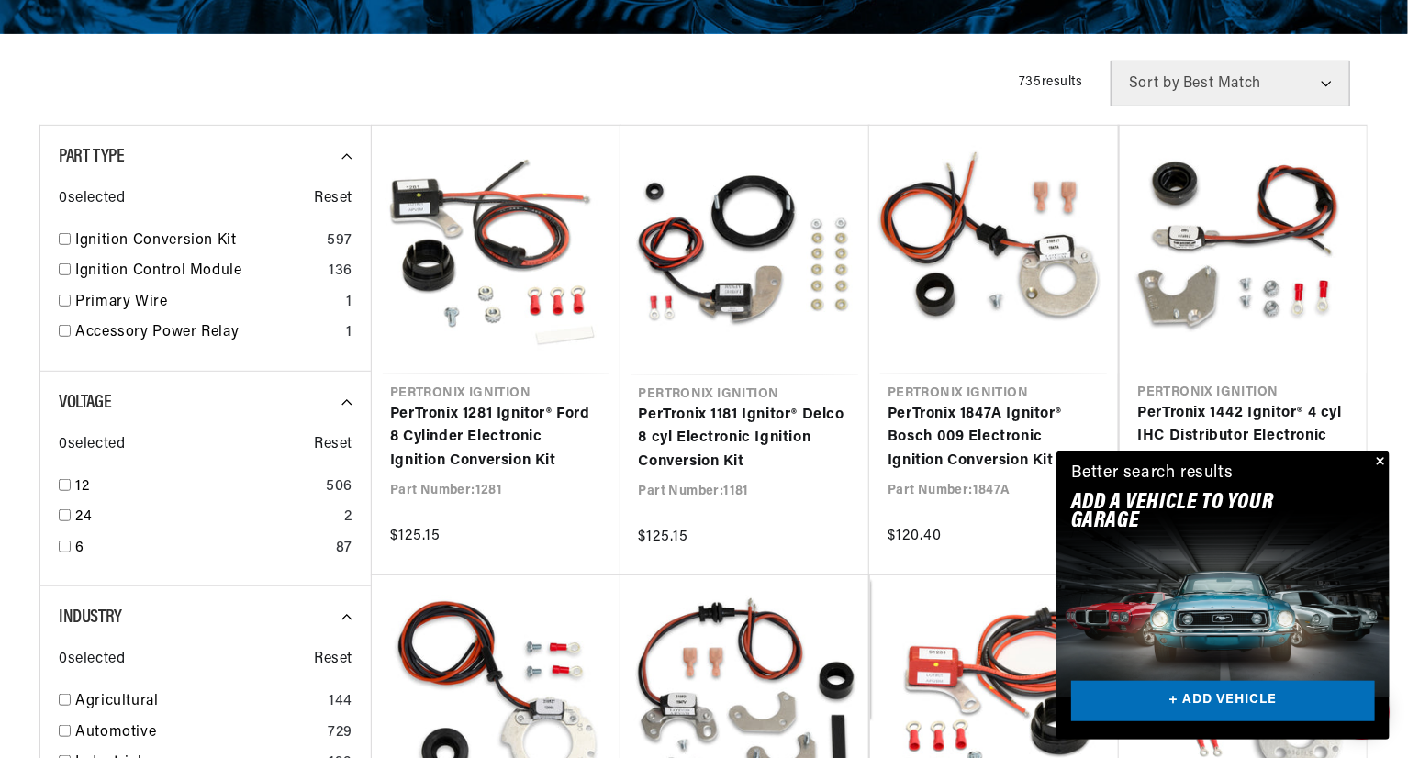
click at [1381, 456] on button "Close" at bounding box center [1378, 463] width 22 height 22
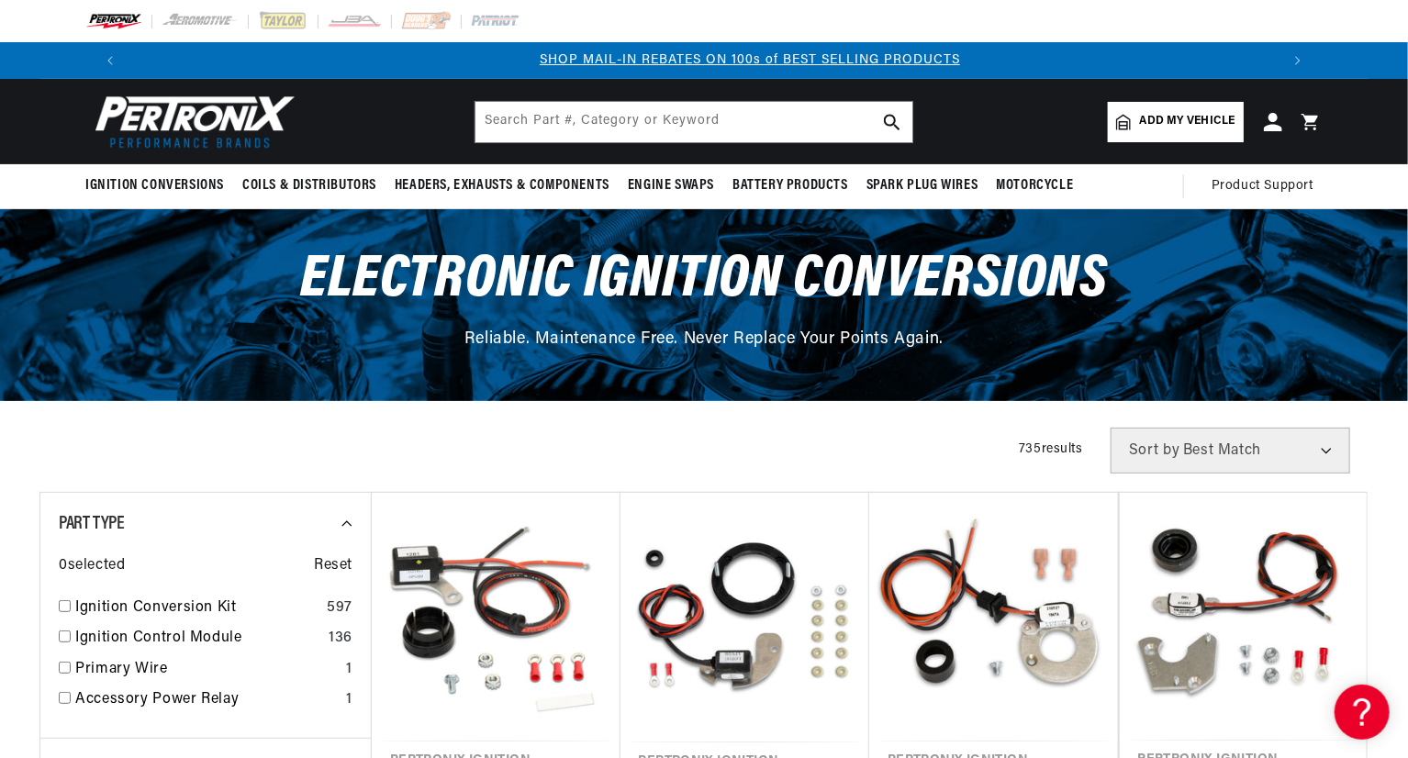
scroll to position [0, 1145]
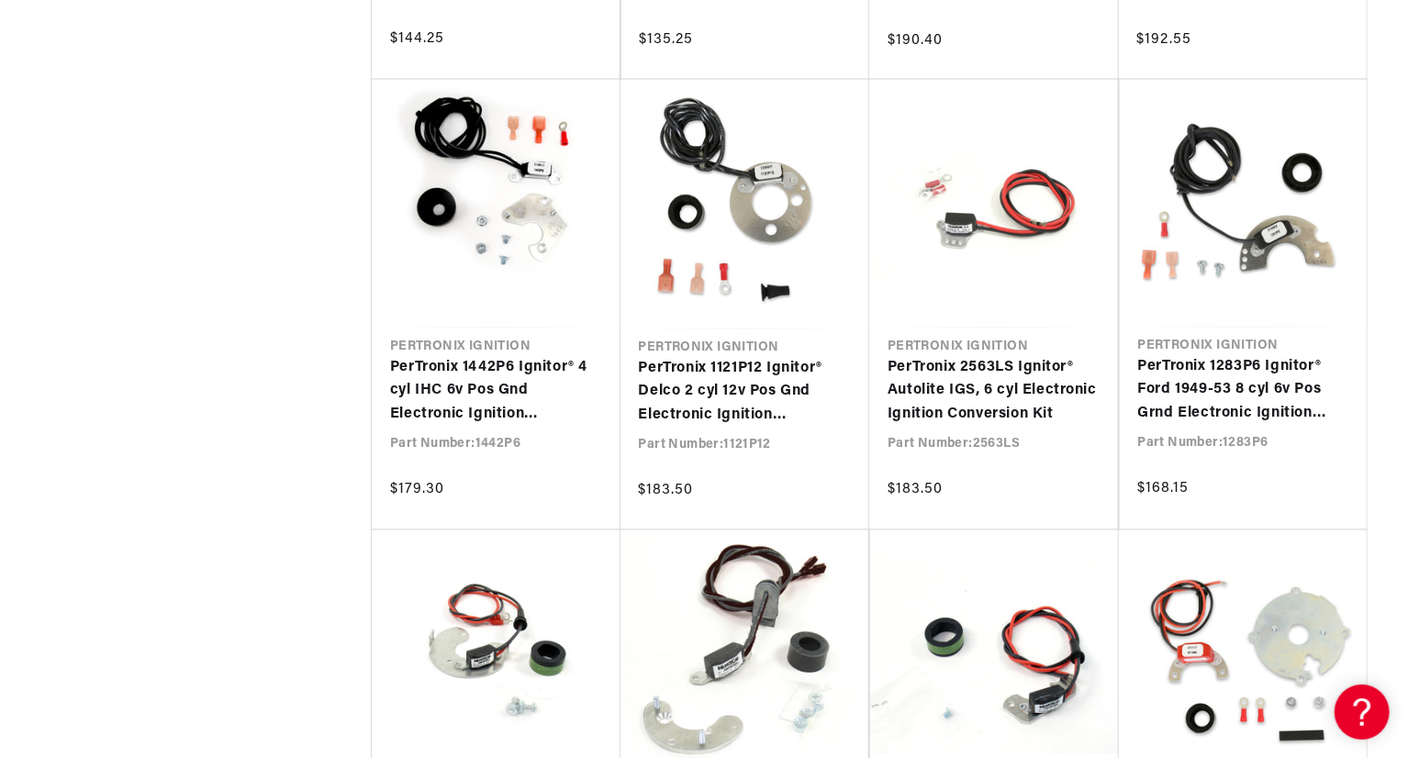
scroll to position [0, 2250]
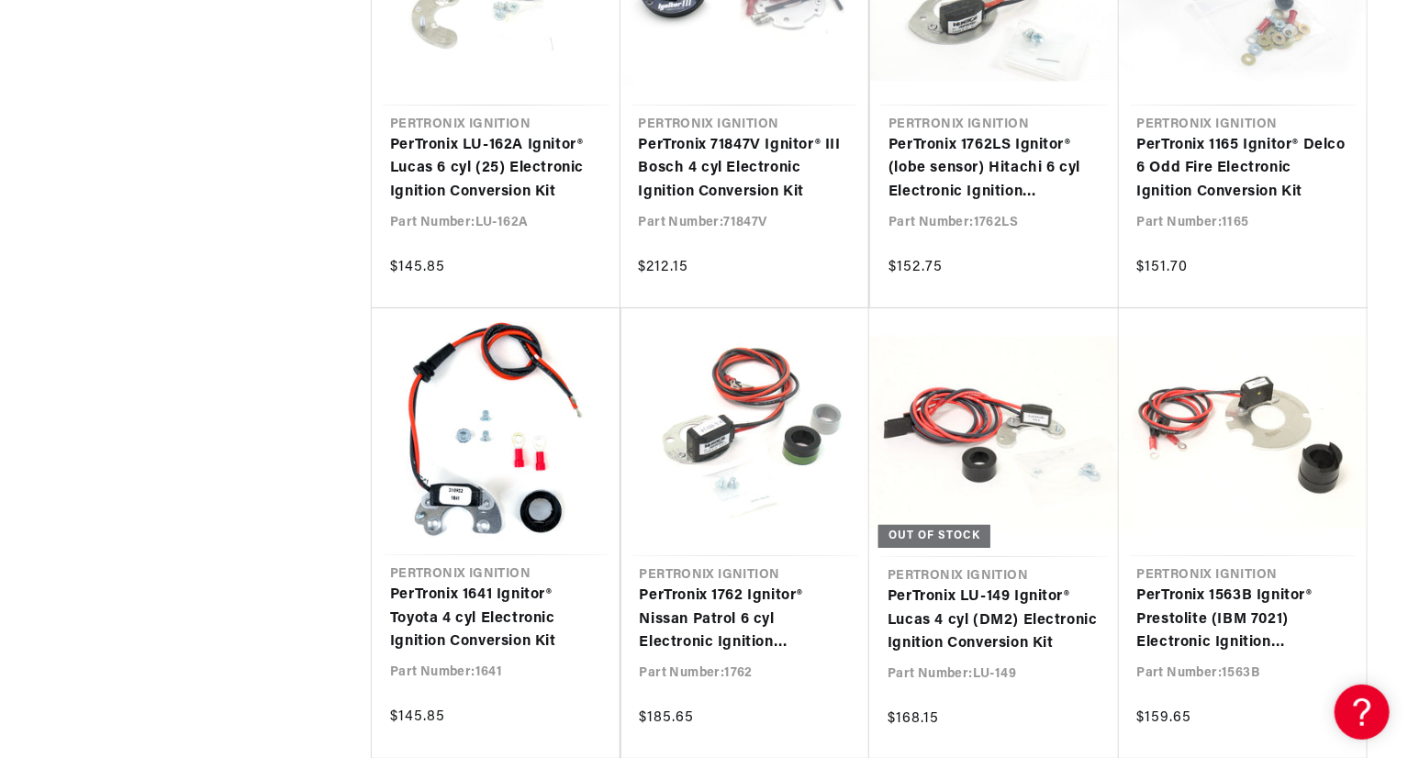
scroll to position [0, 349]
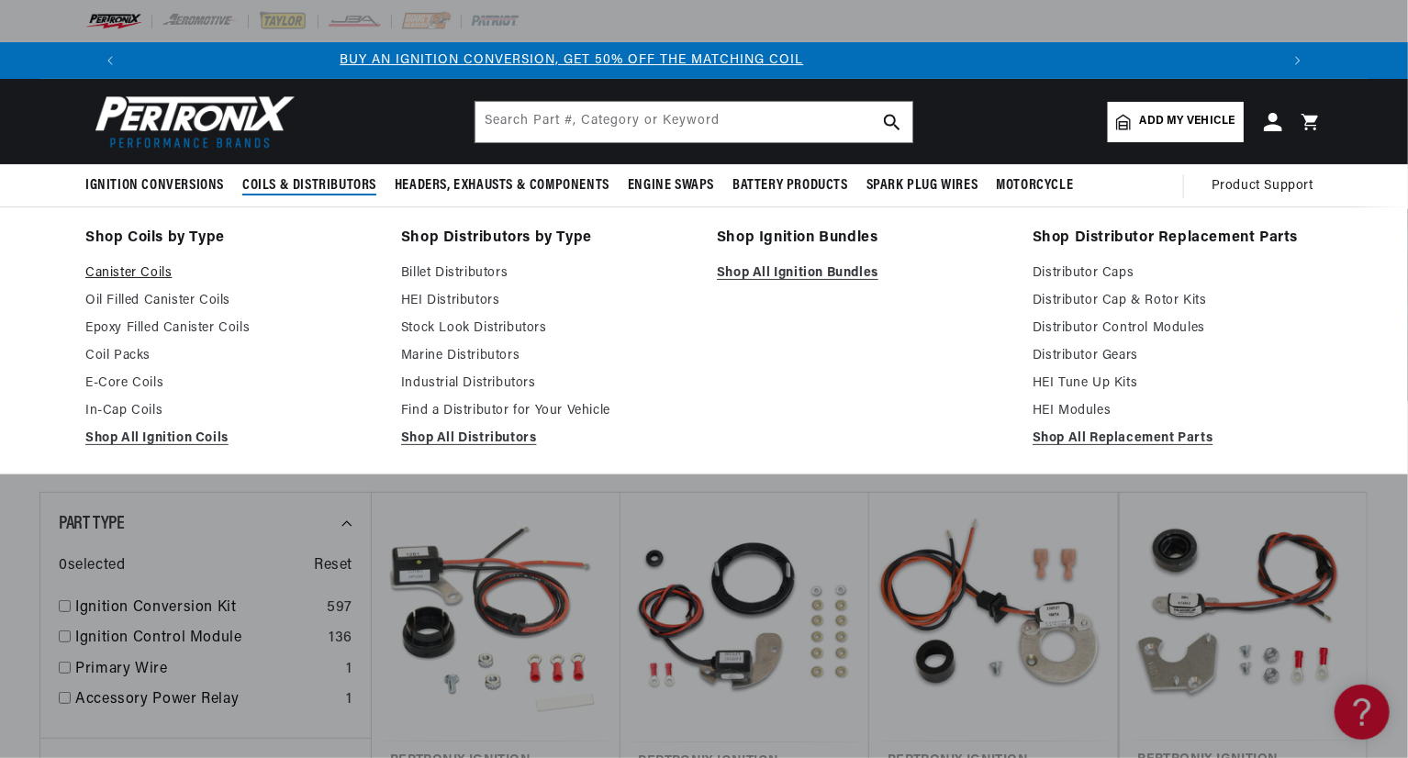
scroll to position [0, 49]
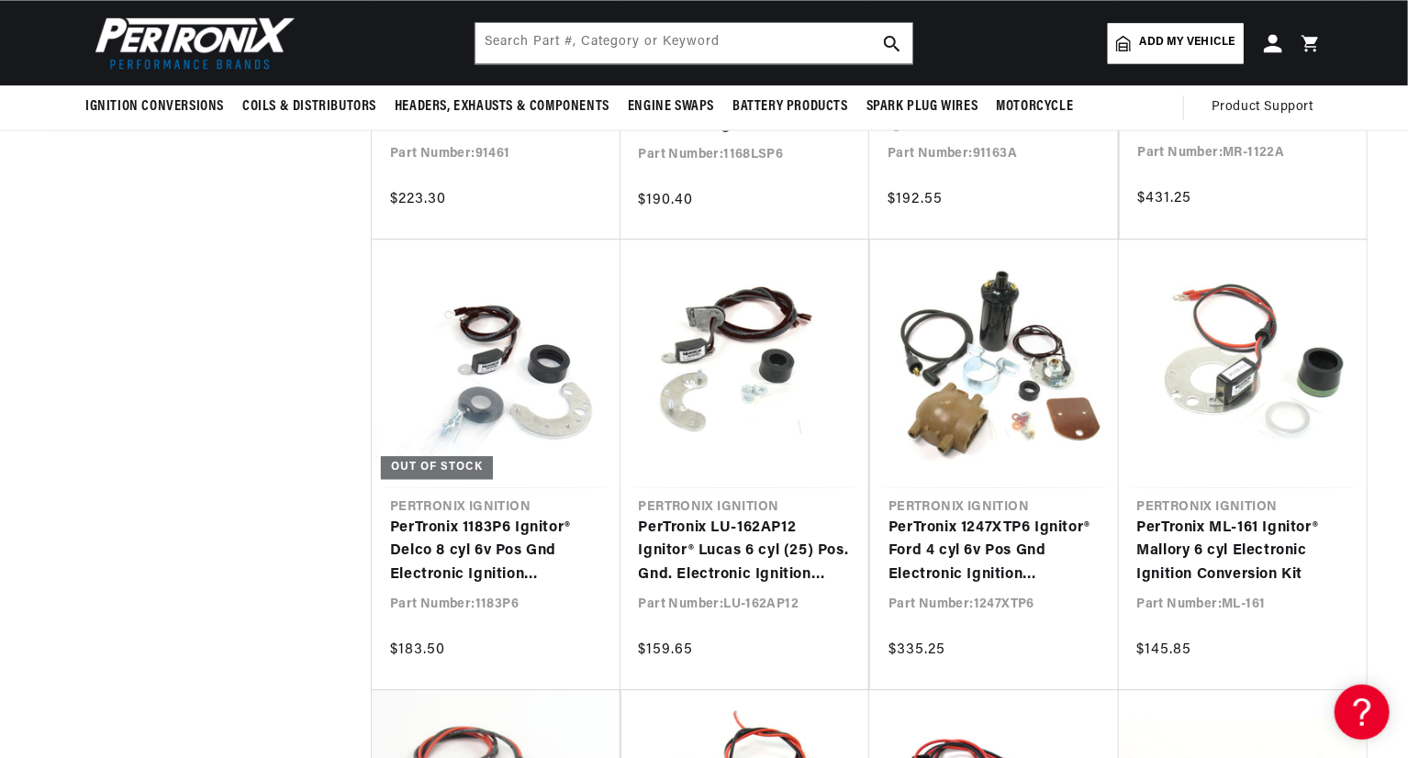
scroll to position [0, 1145]
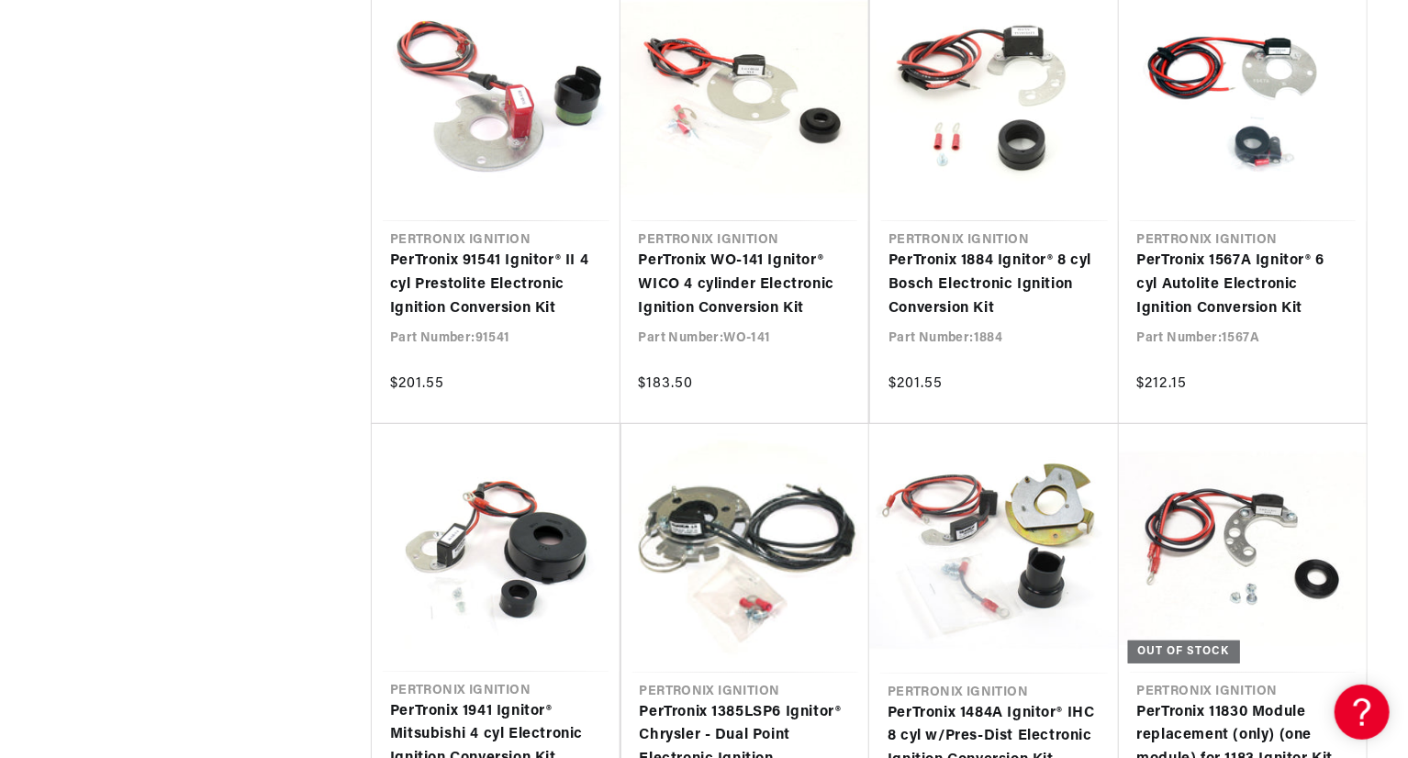
scroll to position [21292, 0]
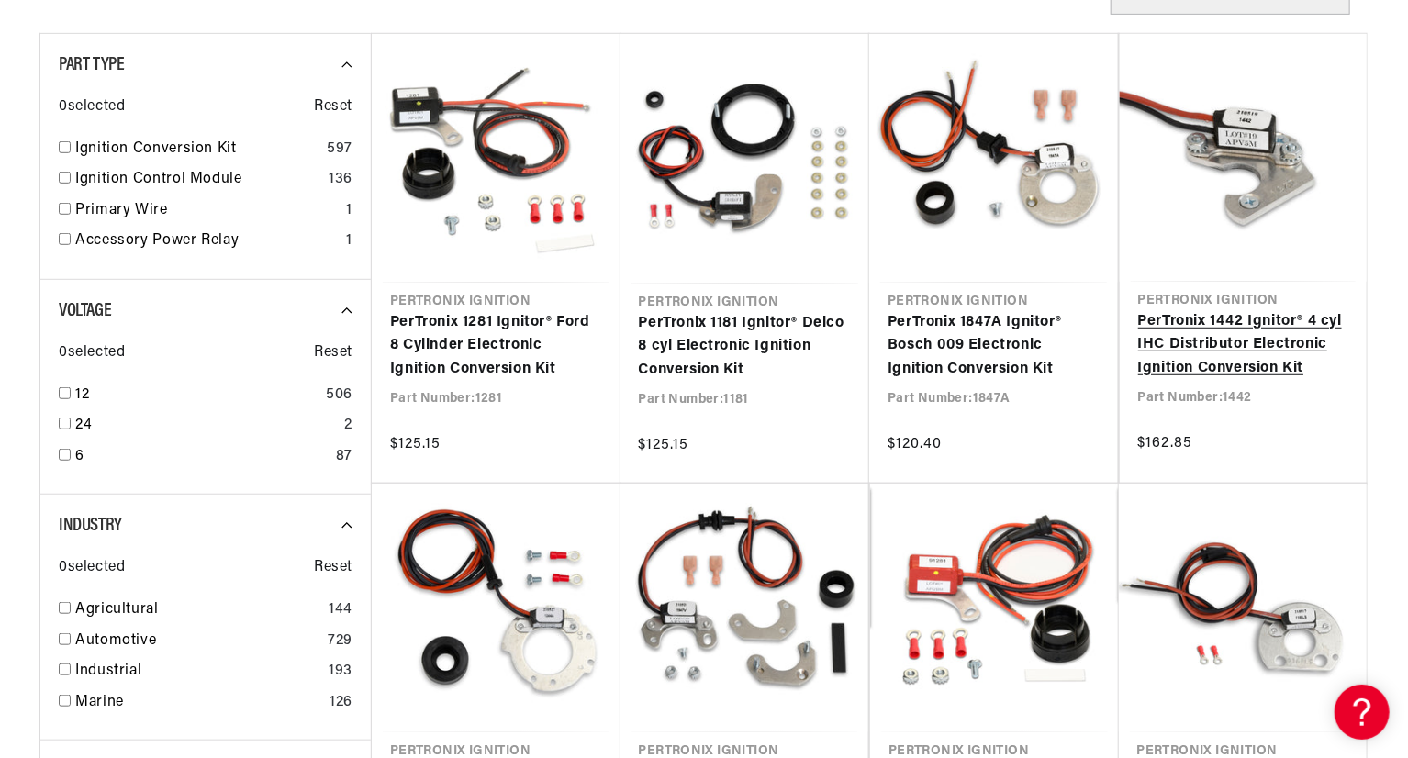
click at [1252, 363] on link "PerTronix 1442 Ignitor® 4 cyl IHC Distributor Electronic Ignition Conversion Kit" at bounding box center [1243, 345] width 211 height 71
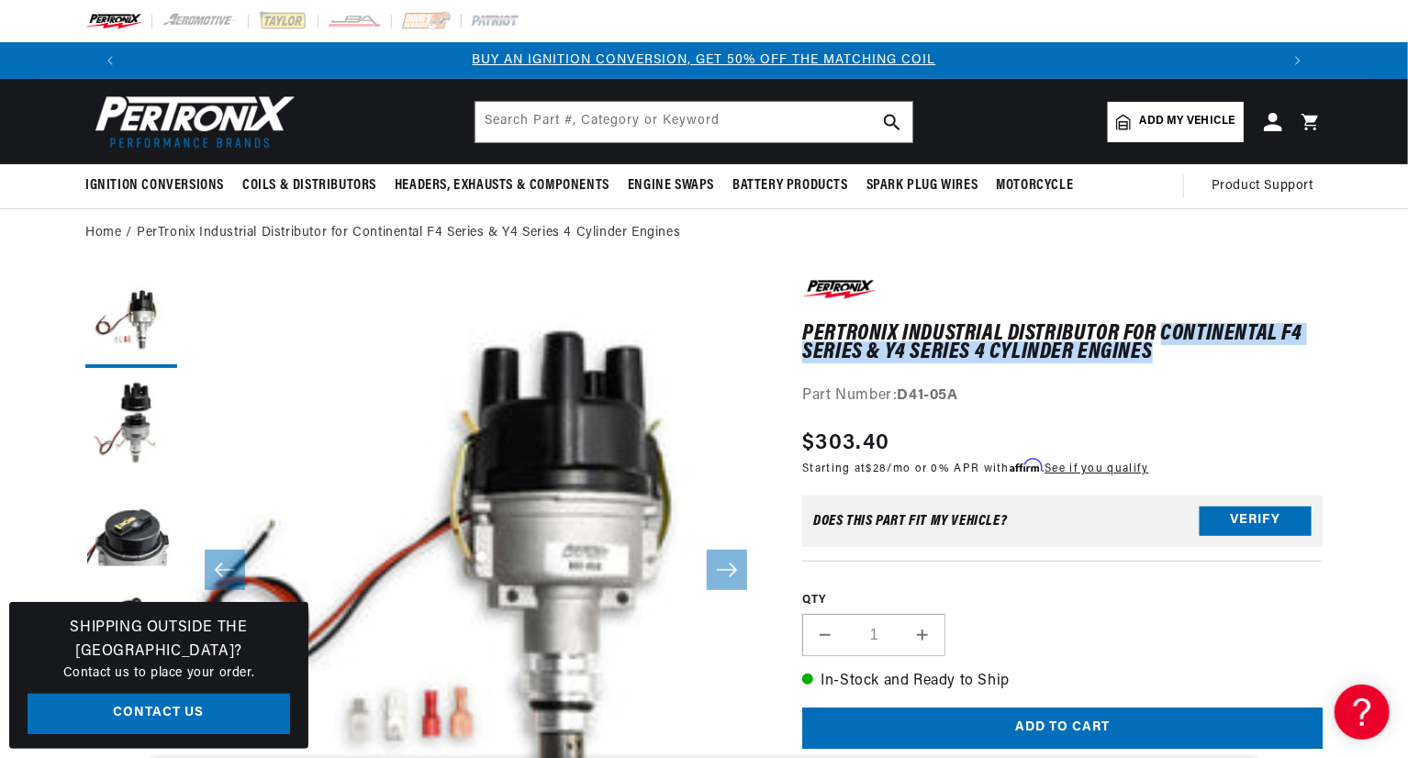
drag, startPoint x: 1166, startPoint y: 332, endPoint x: 1213, endPoint y: 359, distance: 54.6
click at [1212, 361] on h1 "PerTronix Industrial Distributor for Continental F4 Series & Y4 Series 4 Cylind…" at bounding box center [1062, 344] width 520 height 38
copy h1 "Continental F4 Series & Y4 Series 4 Cylinder Engines"
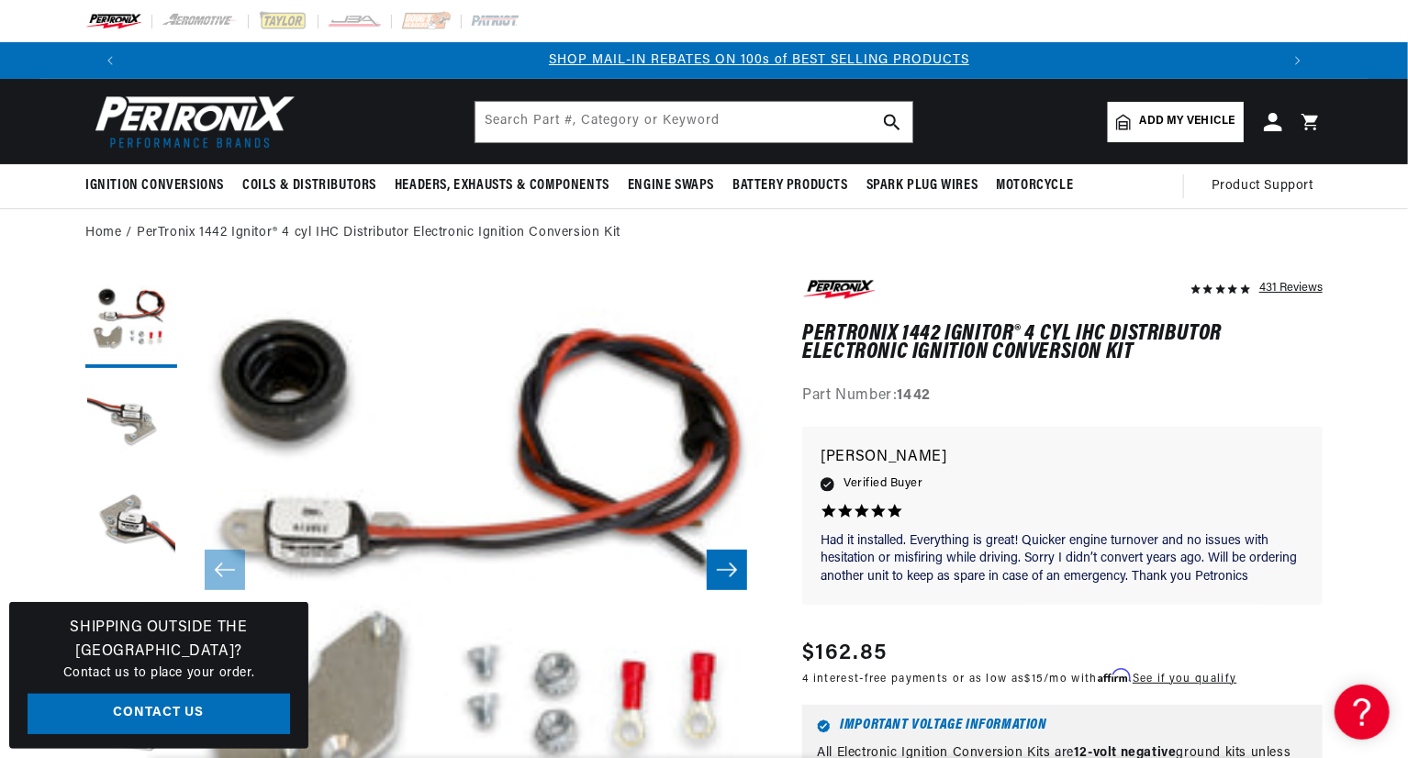
scroll to position [0, 1145]
drag, startPoint x: 800, startPoint y: 354, endPoint x: 1132, endPoint y: 347, distance: 332.3
copy h1 "Electronic Ignition Conversion Kit"
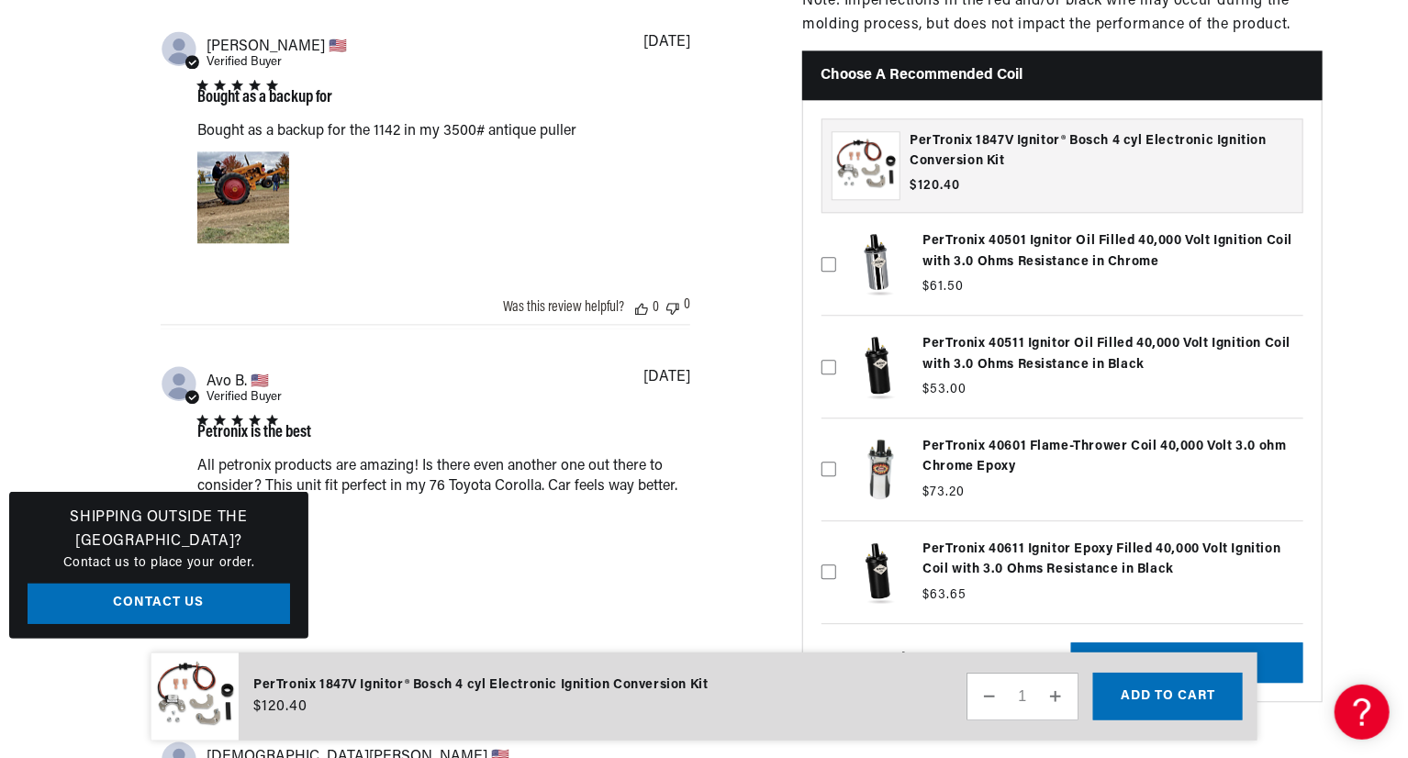
scroll to position [0, 49]
click at [995, 328] on label at bounding box center [1062, 366] width 482 height 93
click at [836, 329] on input "checkbox" at bounding box center [828, 336] width 15 height 15
click at [1028, 349] on label at bounding box center [1062, 366] width 482 height 93
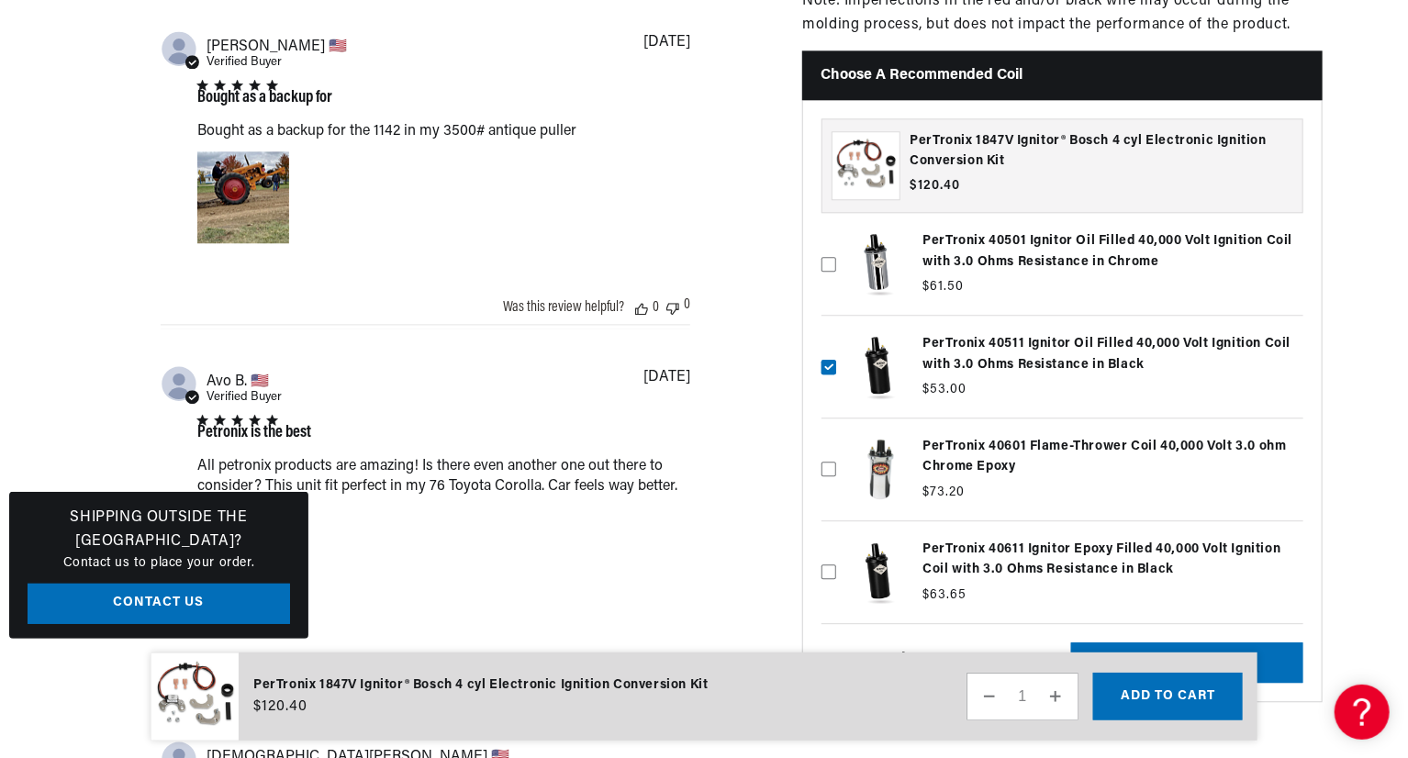
click at [836, 344] on input "checkbox" at bounding box center [828, 336] width 15 height 15
checkbox input "false"
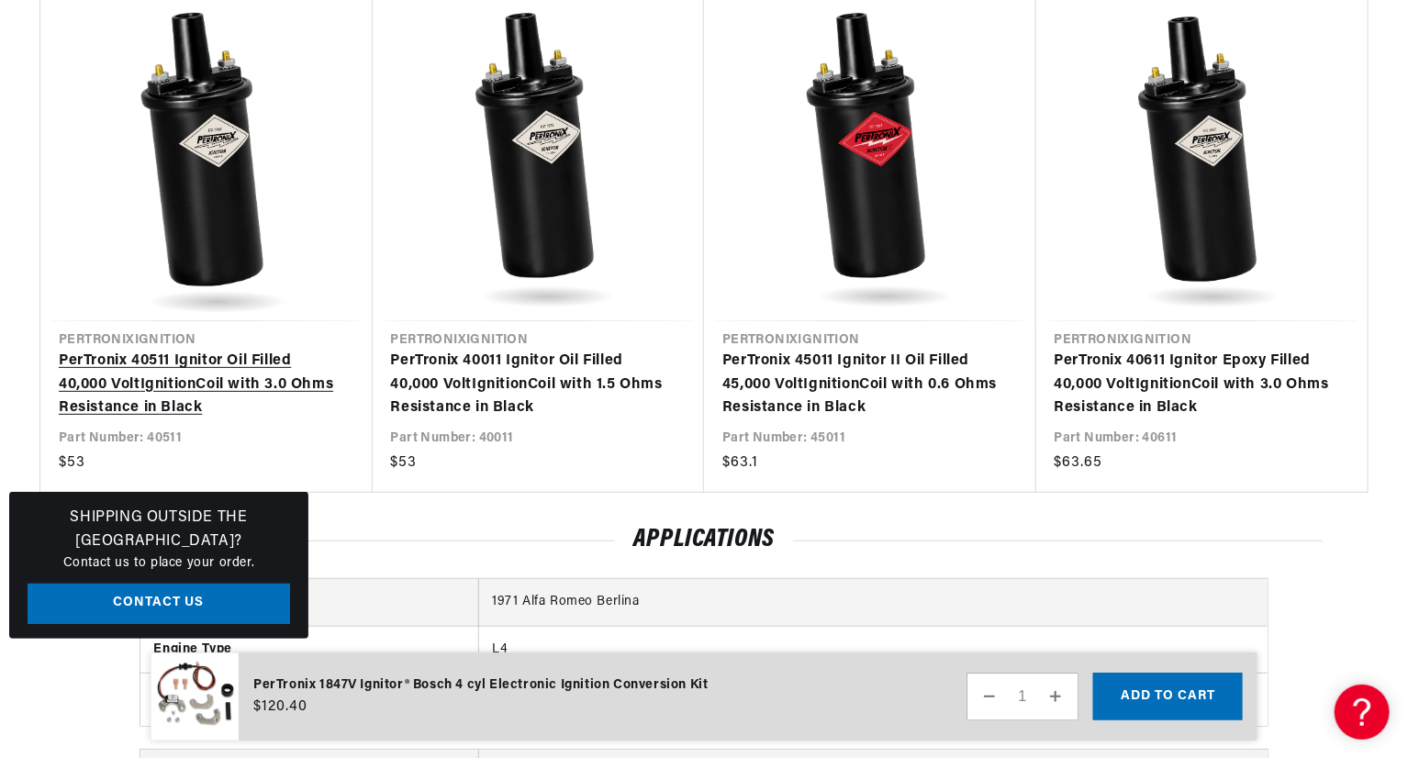
click at [259, 352] on link "PerTronix 40511 Ignitor Oil Filled 40,000 Volt Ignition Coil with 3.0 Ohms Resi…" at bounding box center [197, 385] width 277 height 71
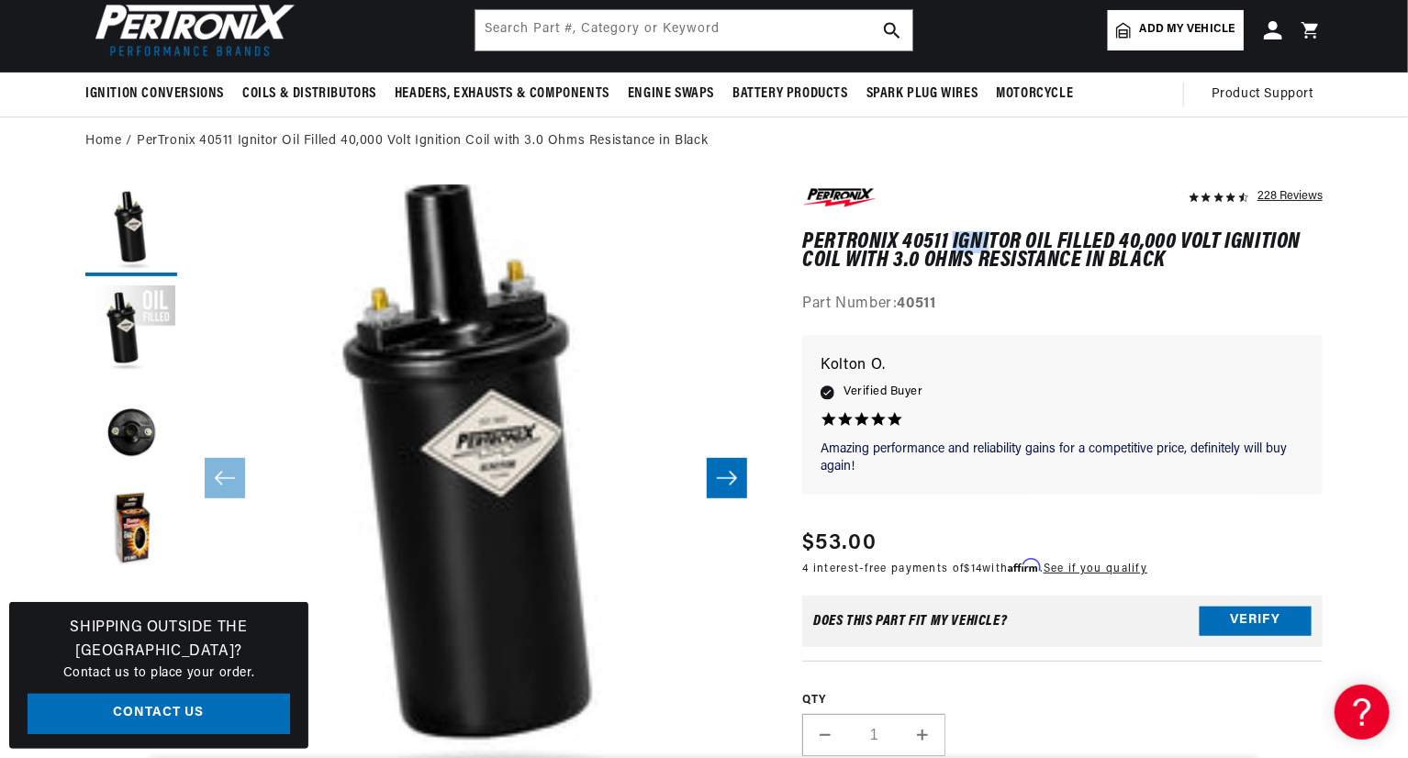
scroll to position [0, 1145]
drag, startPoint x: 953, startPoint y: 243, endPoint x: 837, endPoint y: 264, distance: 117.5
click at [837, 265] on h1 "PerTronix 40511 Ignitor Oil Filled 40,000 Volt Ignition Coil with 3.0 Ohms Resi…" at bounding box center [1062, 252] width 520 height 38
copy h1 "Ignitor Oil Filled 40,000 Volt Ignition Coil"
